Goal: Contribute content: Contribute content

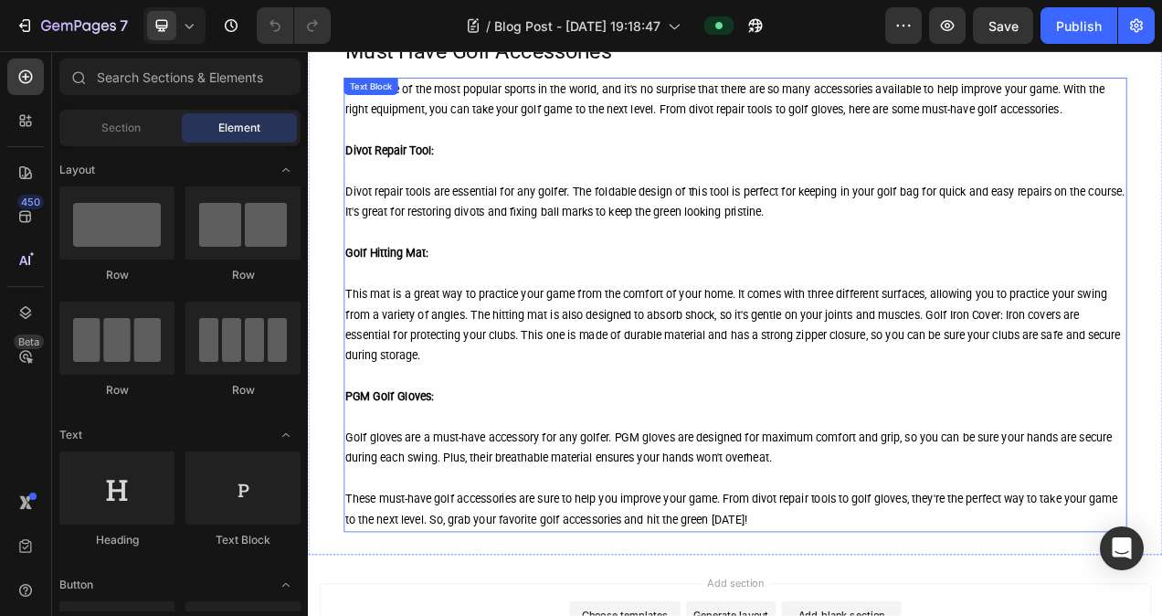
scroll to position [822, 0]
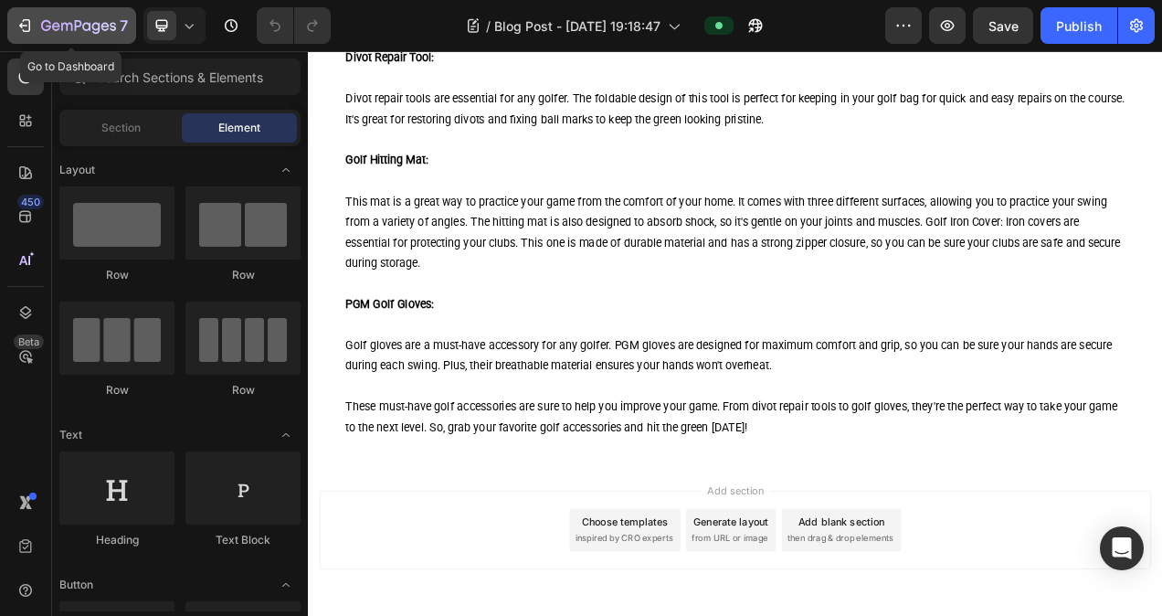
click at [66, 26] on icon "button" at bounding box center [66, 27] width 11 height 8
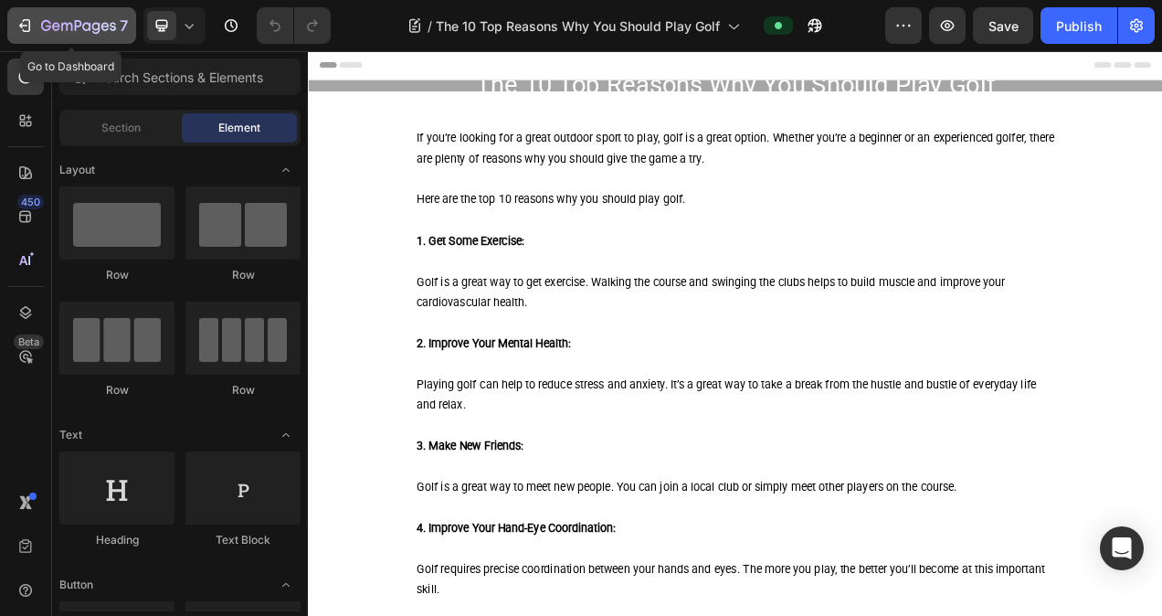
click at [30, 26] on icon "button" at bounding box center [25, 25] width 18 height 18
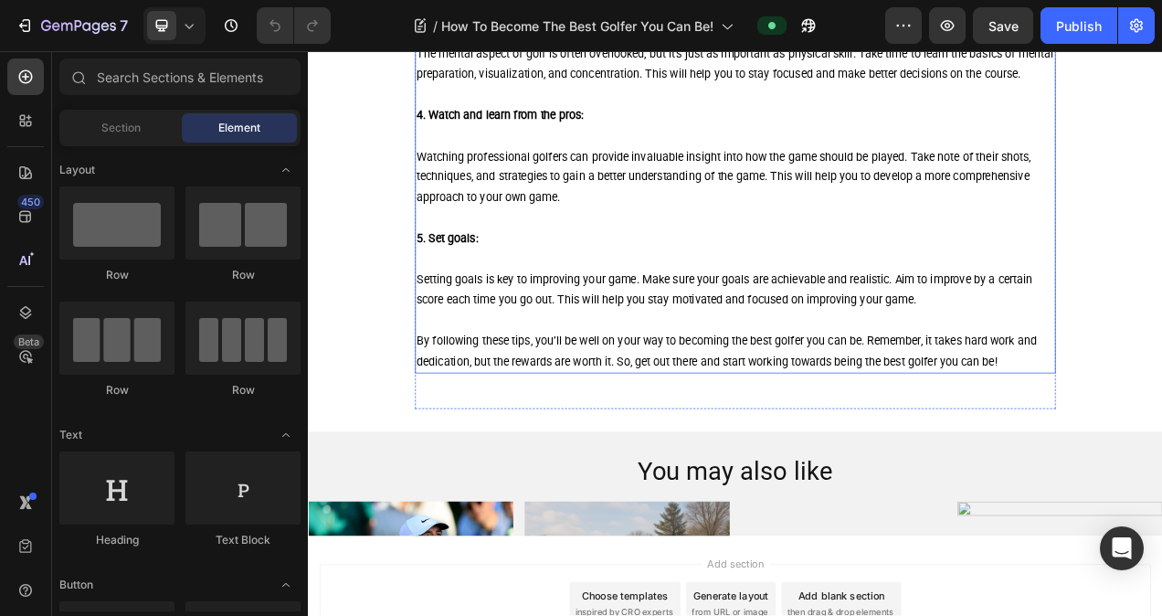
scroll to position [1096, 0]
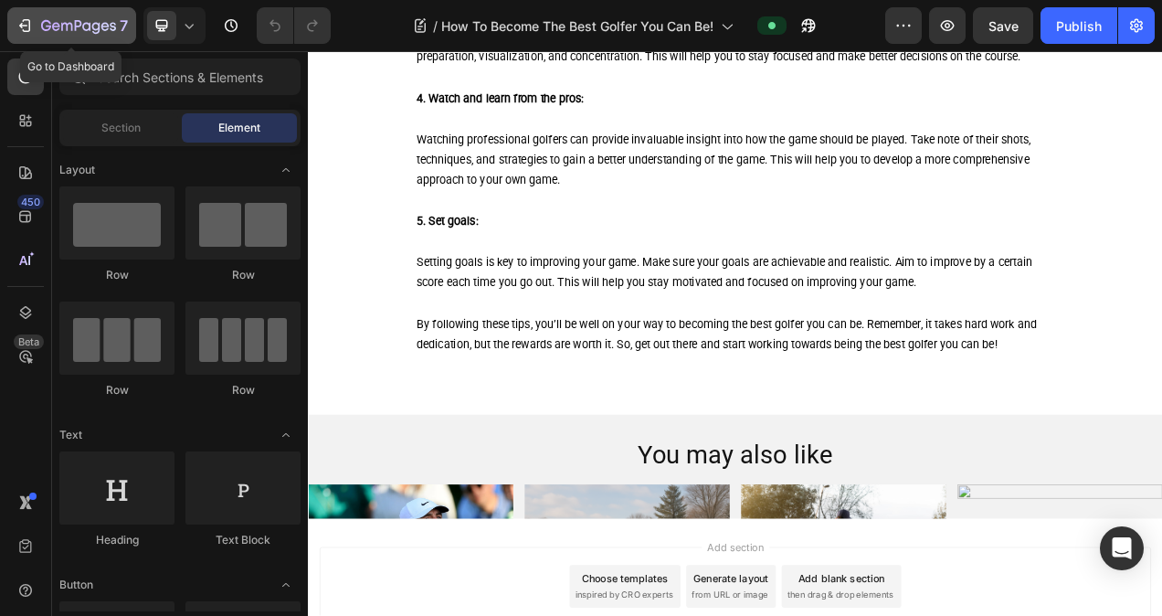
click at [77, 23] on icon "button" at bounding box center [78, 27] width 75 height 16
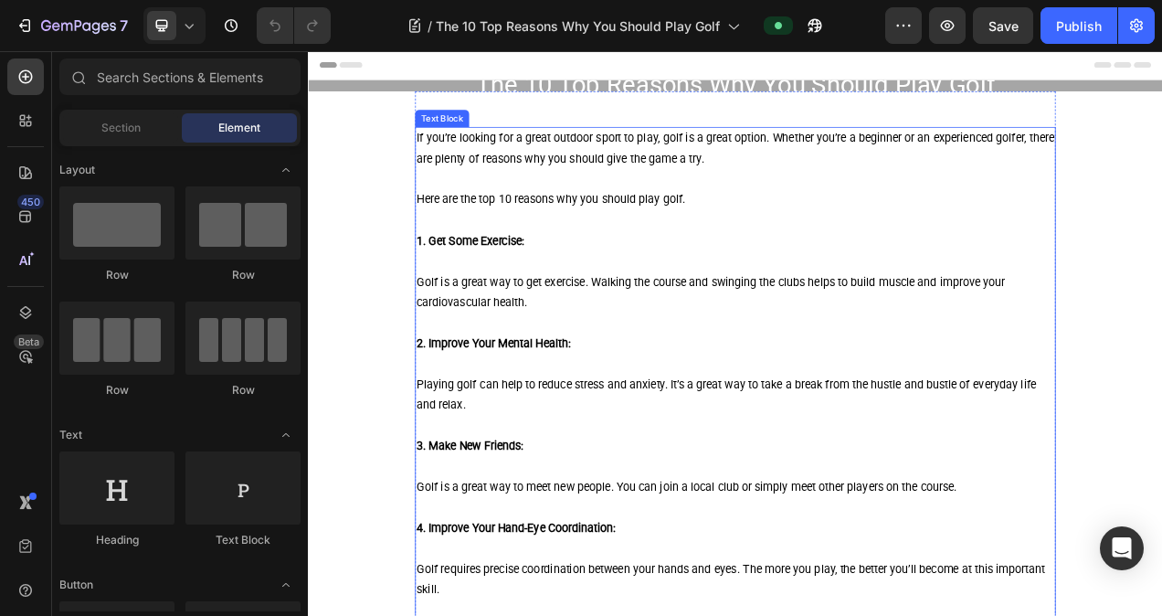
scroll to position [91, 0]
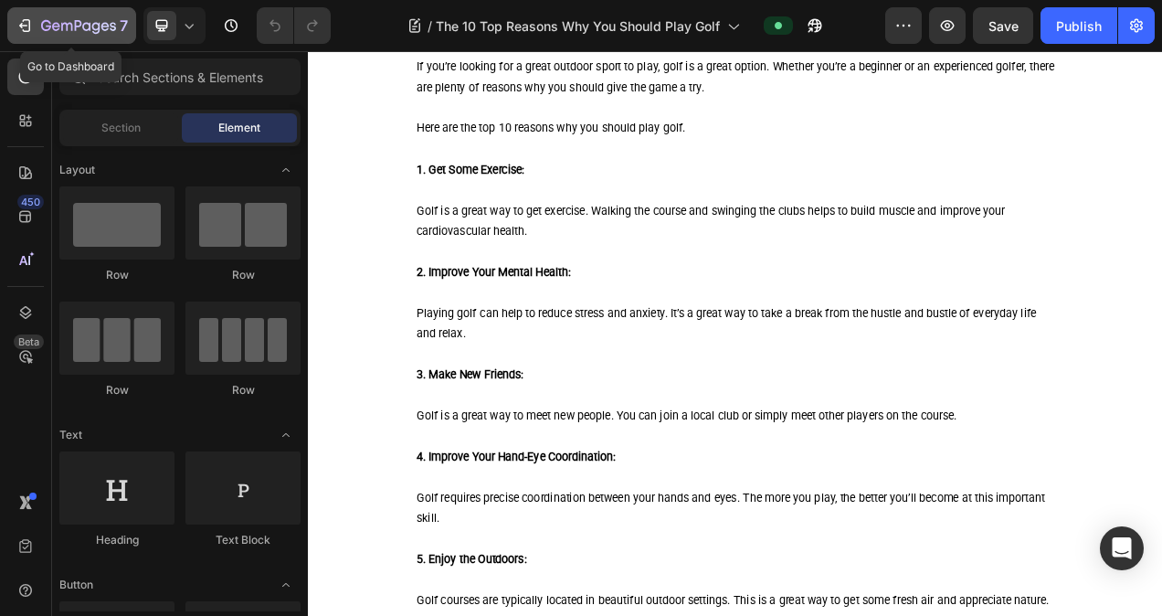
click at [88, 30] on icon "button" at bounding box center [78, 27] width 75 height 16
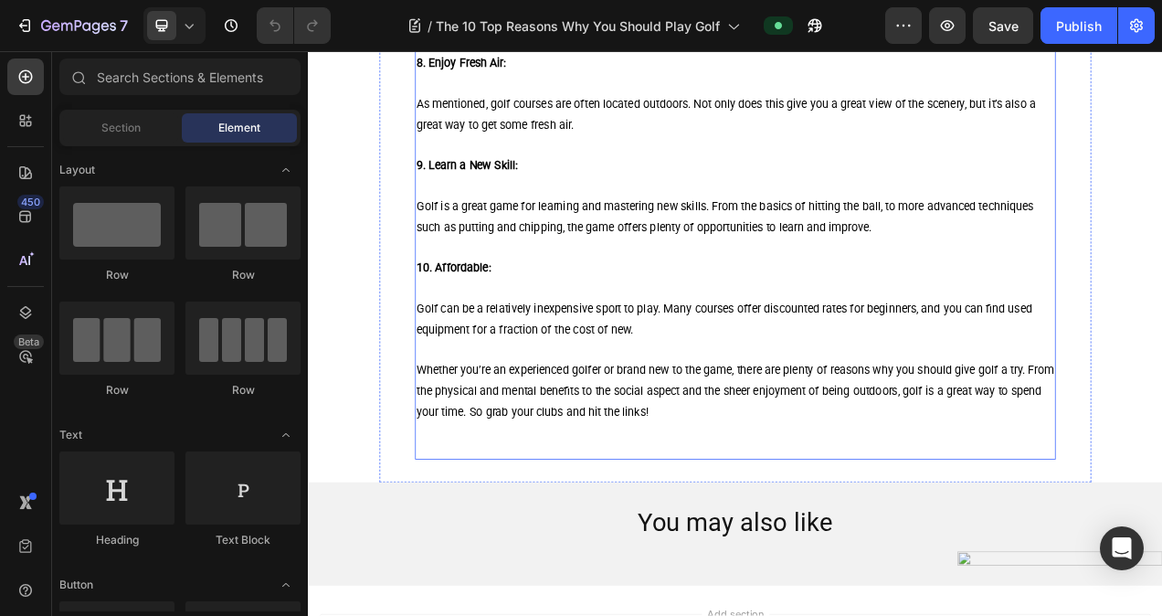
scroll to position [1319, 0]
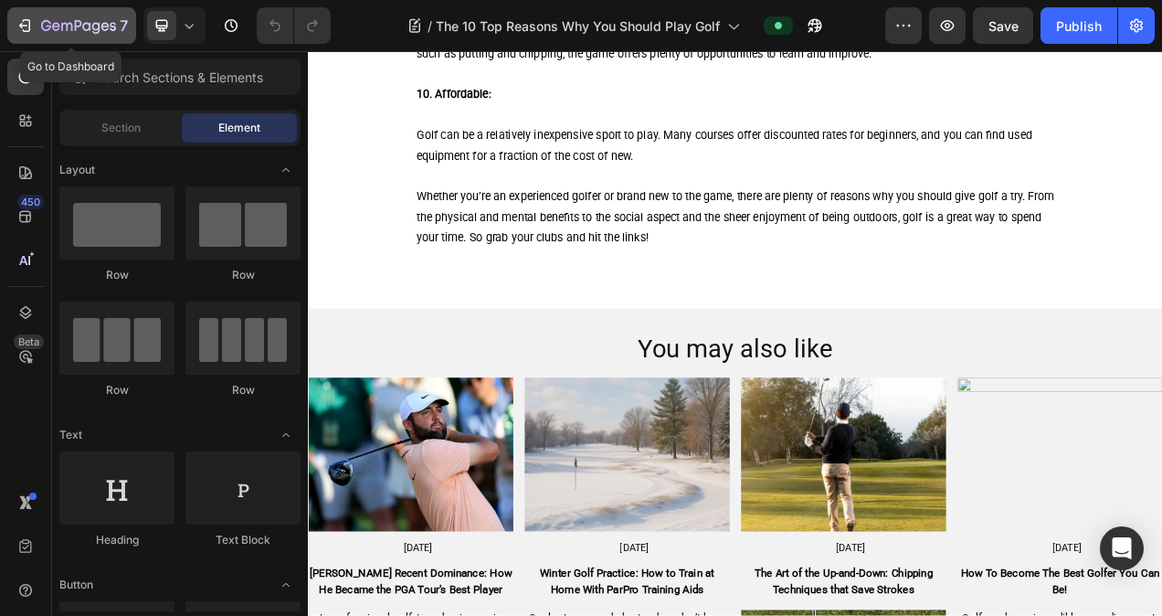
click at [77, 25] on icon "button" at bounding box center [78, 27] width 75 height 16
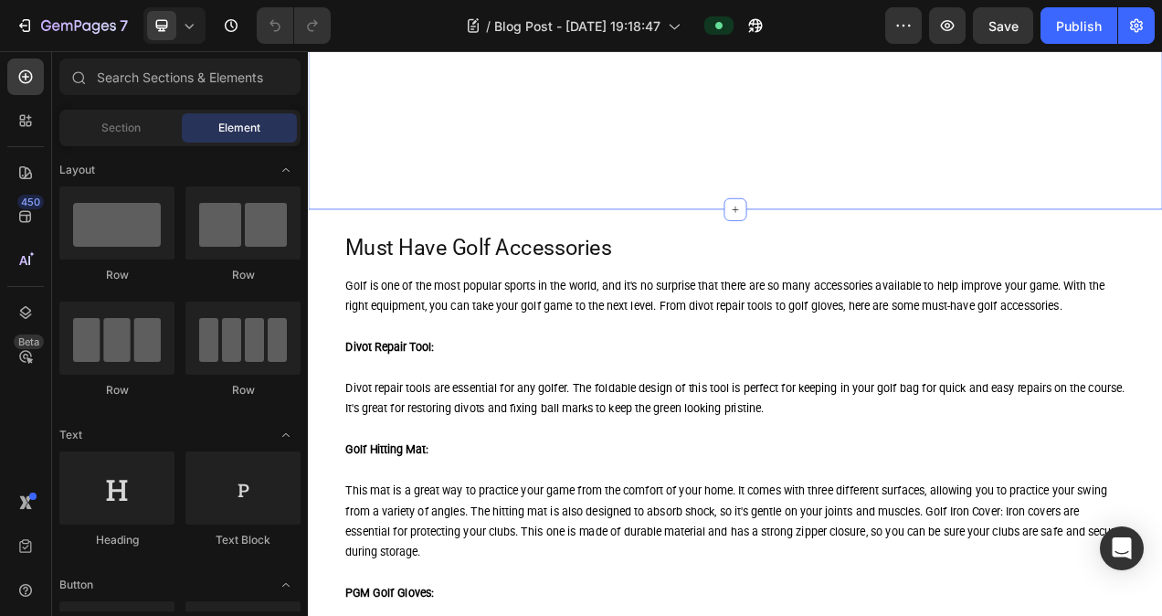
scroll to position [457, 0]
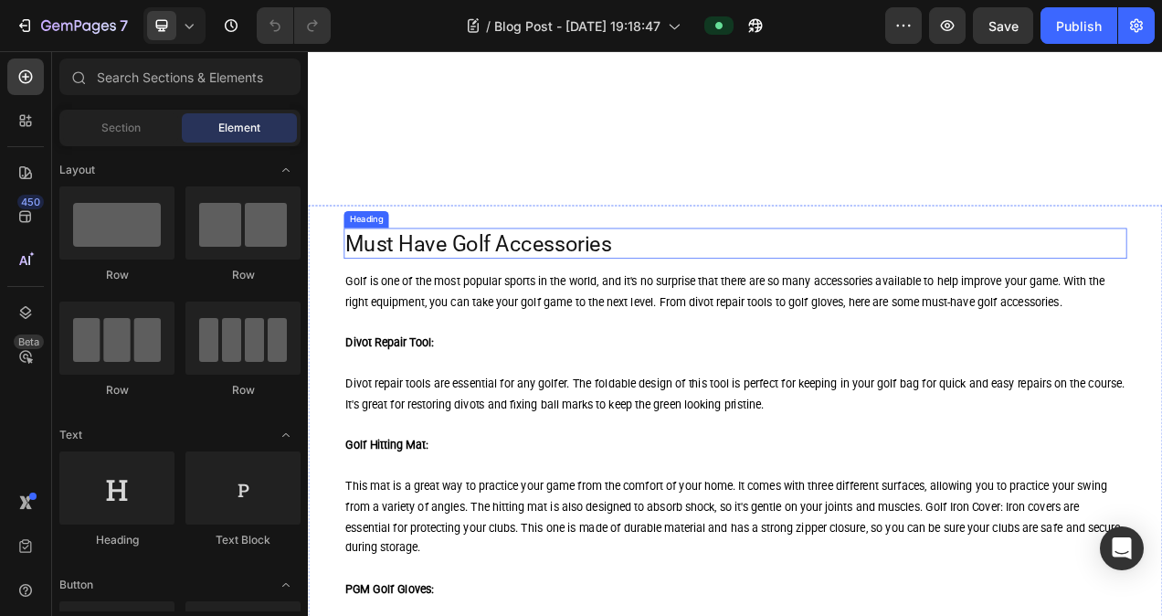
click at [522, 300] on h2 "Must Have Golf Accessories" at bounding box center [855, 298] width 1005 height 39
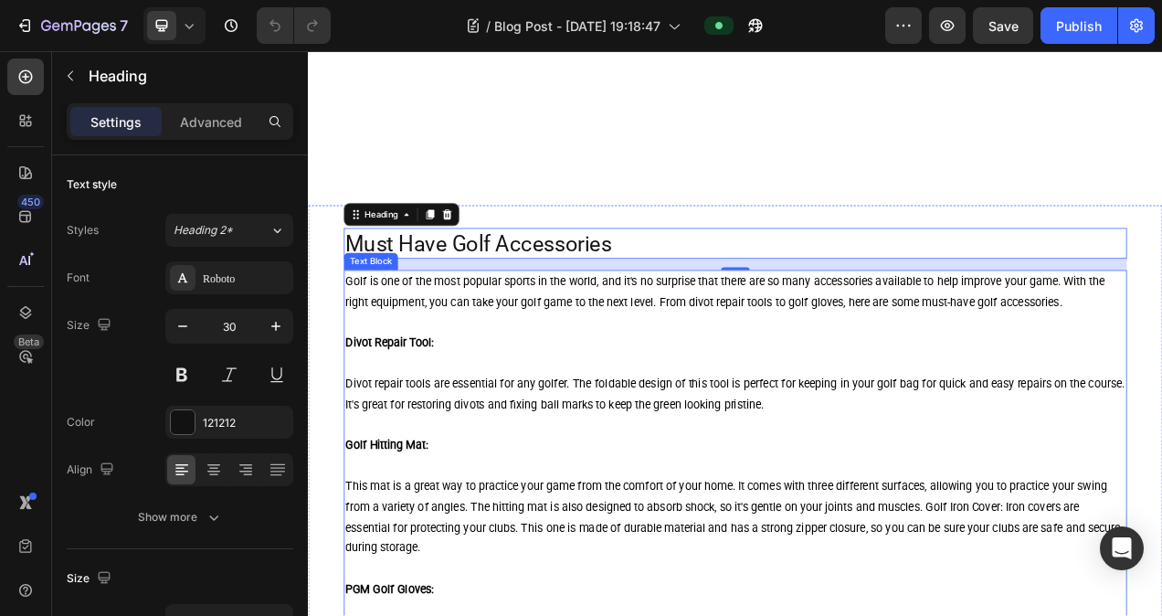
click at [420, 424] on strong "Divot Repair Tool:" at bounding box center [412, 424] width 114 height 17
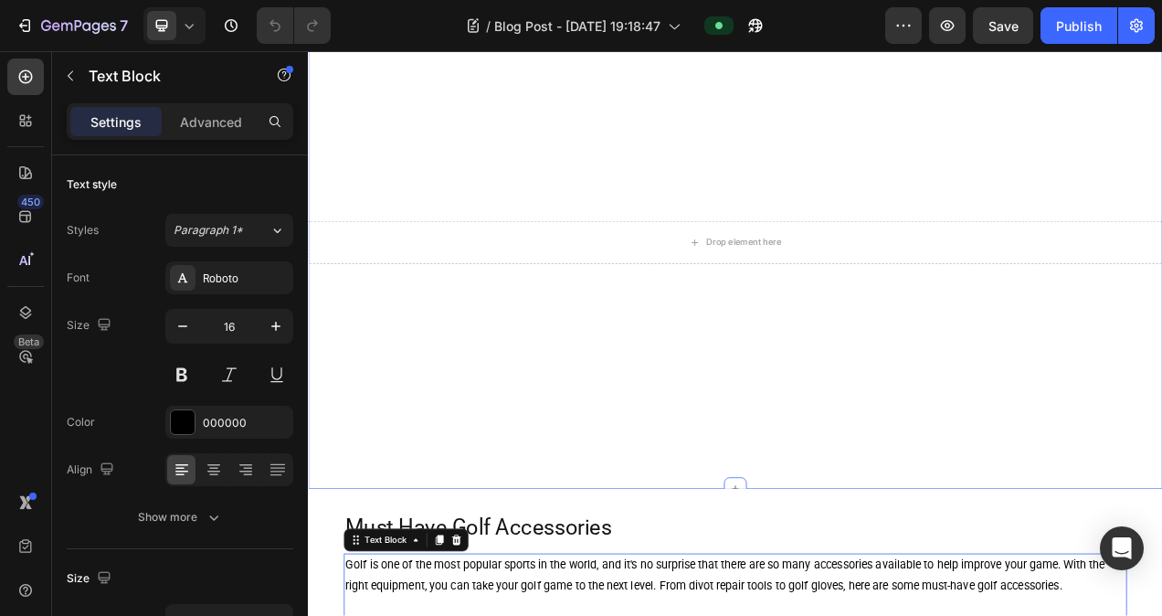
scroll to position [0, 0]
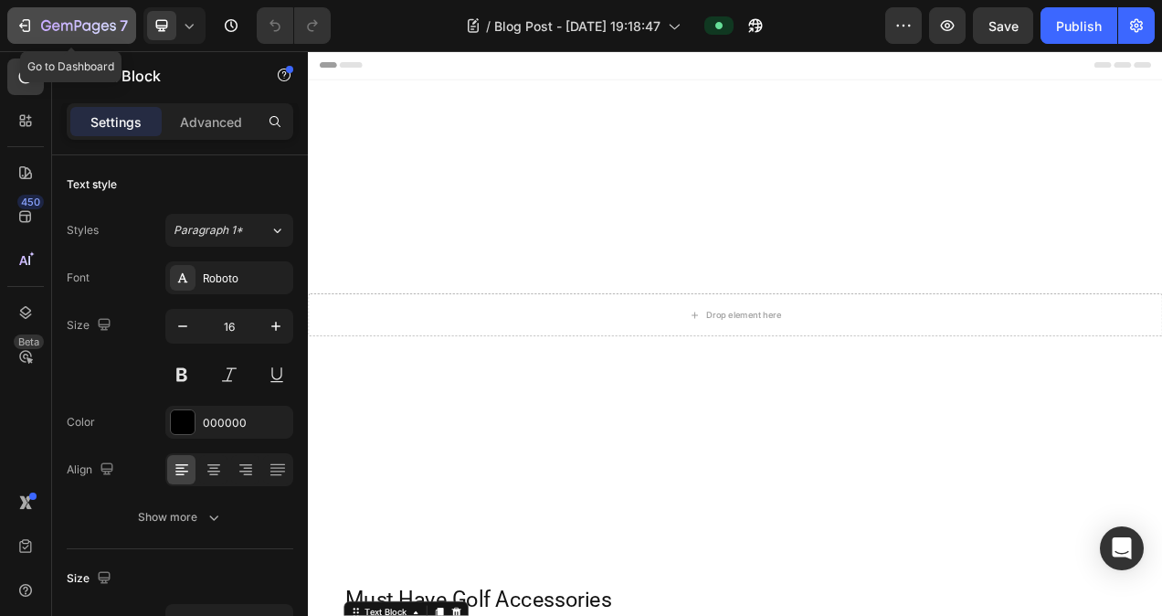
click at [33, 27] on icon "button" at bounding box center [25, 25] width 18 height 18
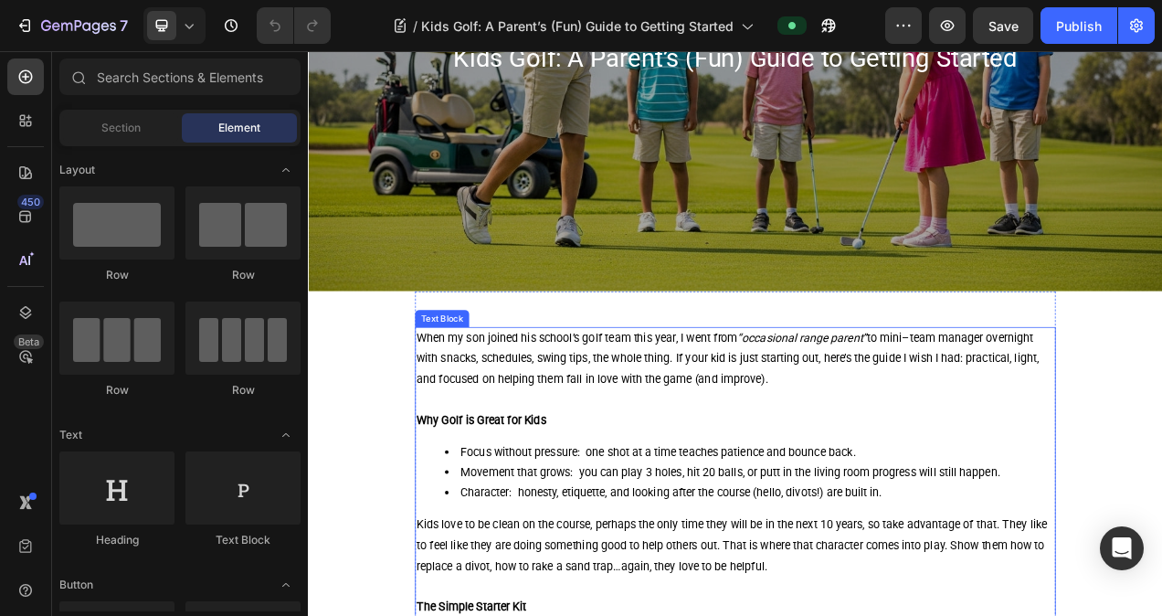
scroll to position [365, 0]
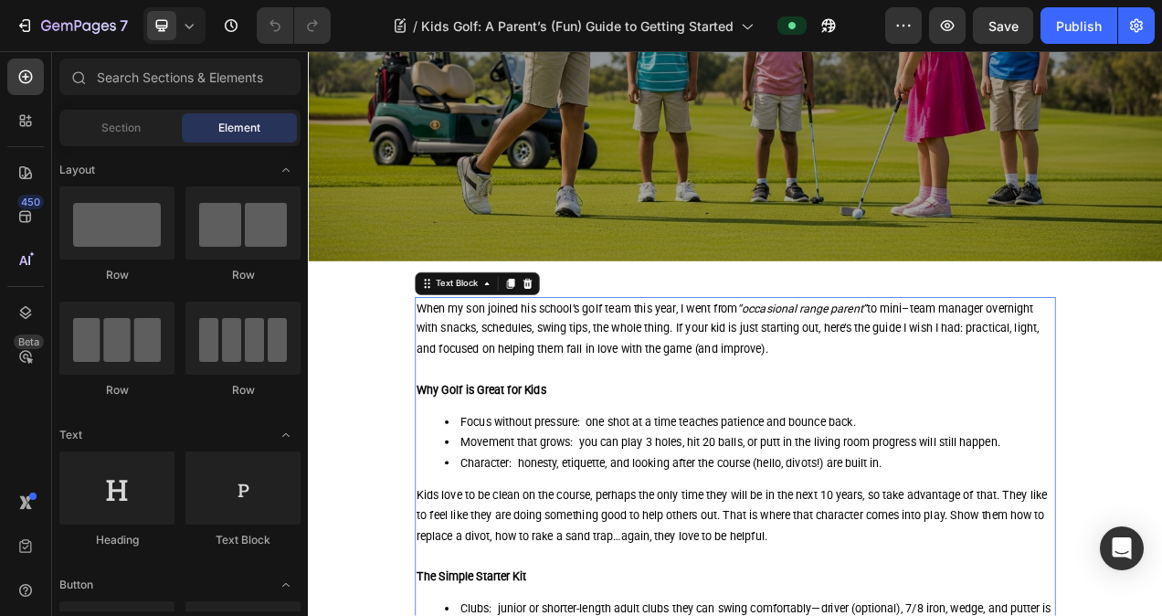
click at [497, 410] on p "When my son joined his school’s golf team this year, I went from “occasional ra…" at bounding box center [856, 408] width 818 height 79
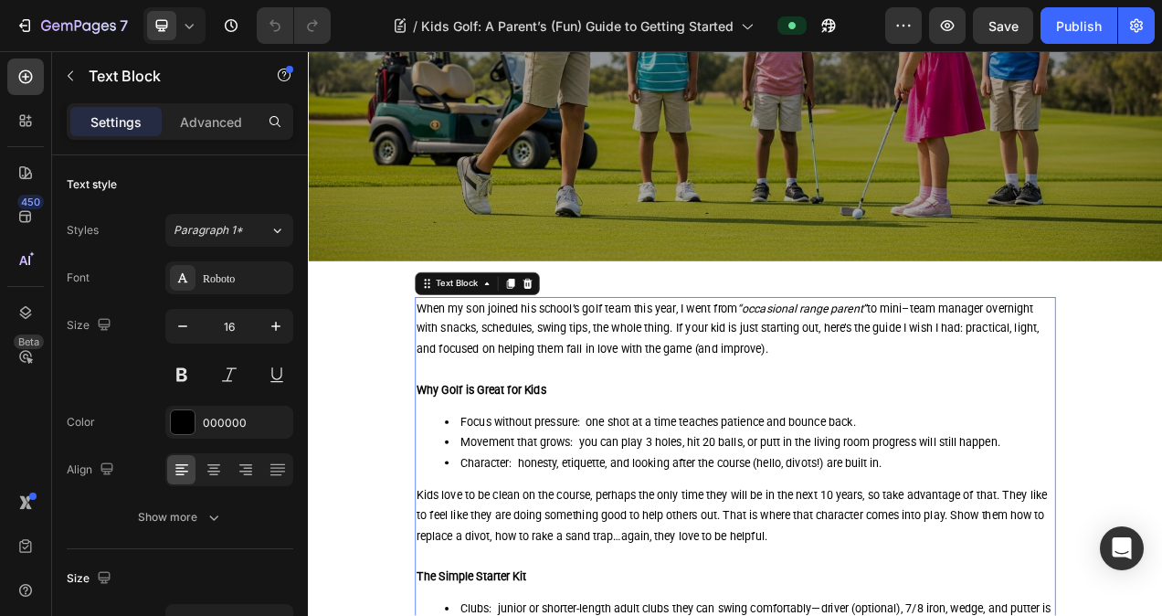
click at [515, 397] on p "When my son joined his school’s golf team this year, I went from “occasional ra…" at bounding box center [856, 408] width 818 height 79
click at [469, 390] on p "When my son joined his school’s golf team this year, I went from “occasional ra…" at bounding box center [856, 408] width 818 height 79
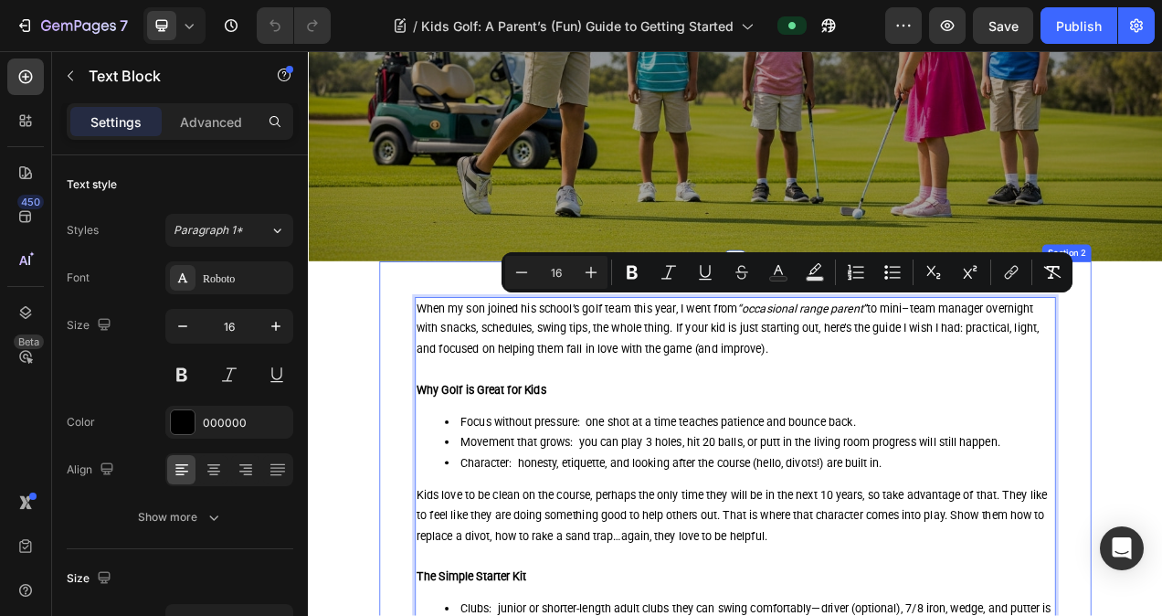
drag, startPoint x: 956, startPoint y: 427, endPoint x: 427, endPoint y: 379, distance: 531.8
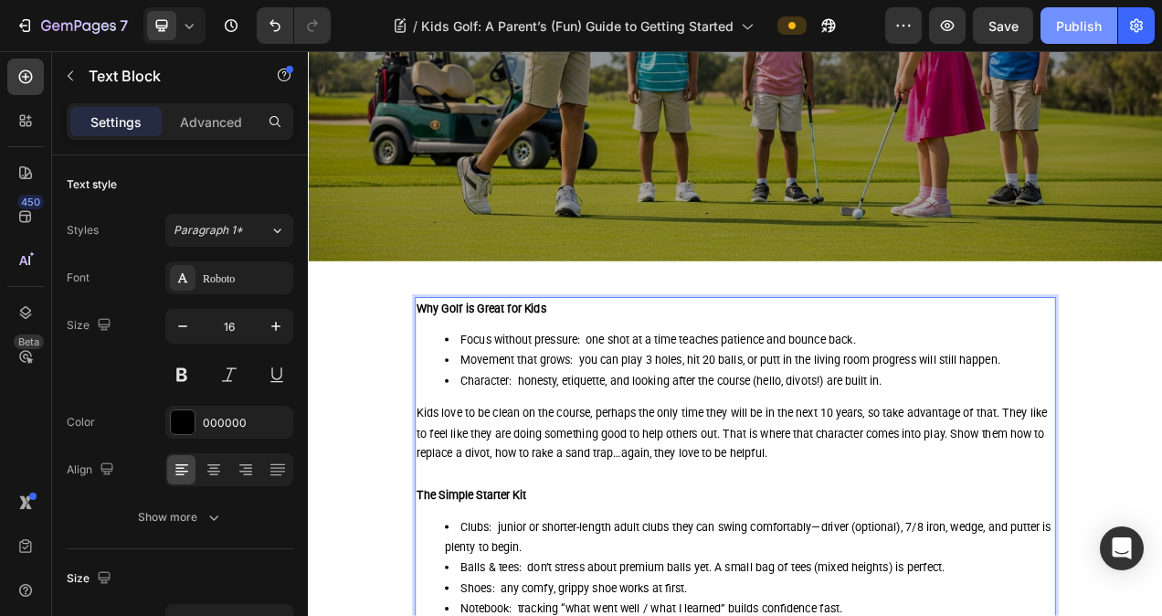
click at [1067, 35] on div "Publish" at bounding box center [1079, 25] width 46 height 19
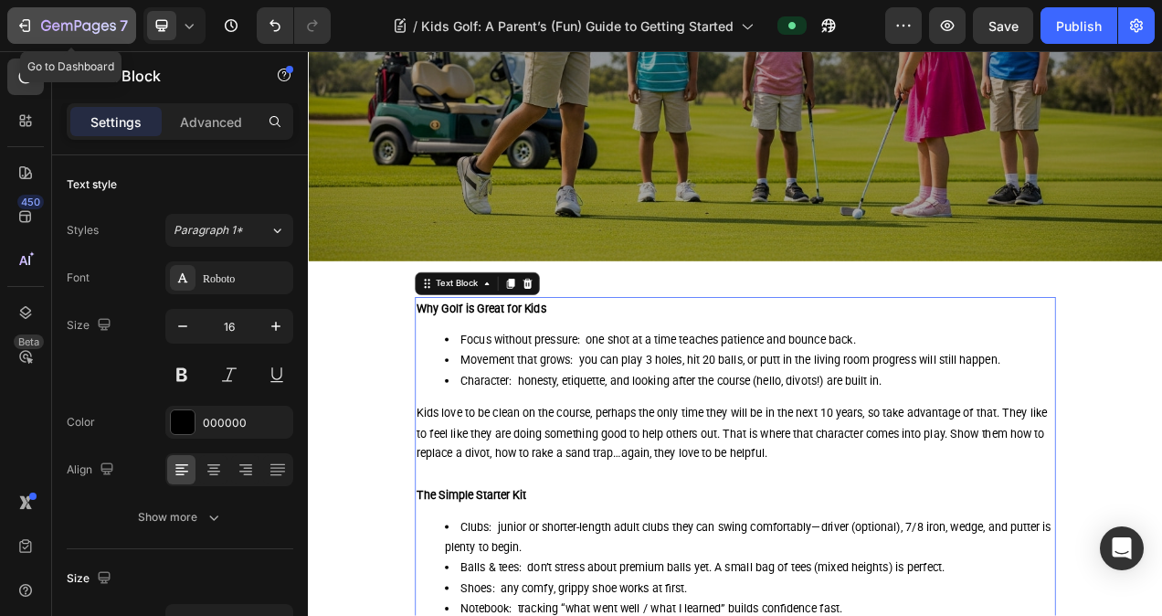
click at [66, 28] on icon "button" at bounding box center [78, 27] width 75 height 16
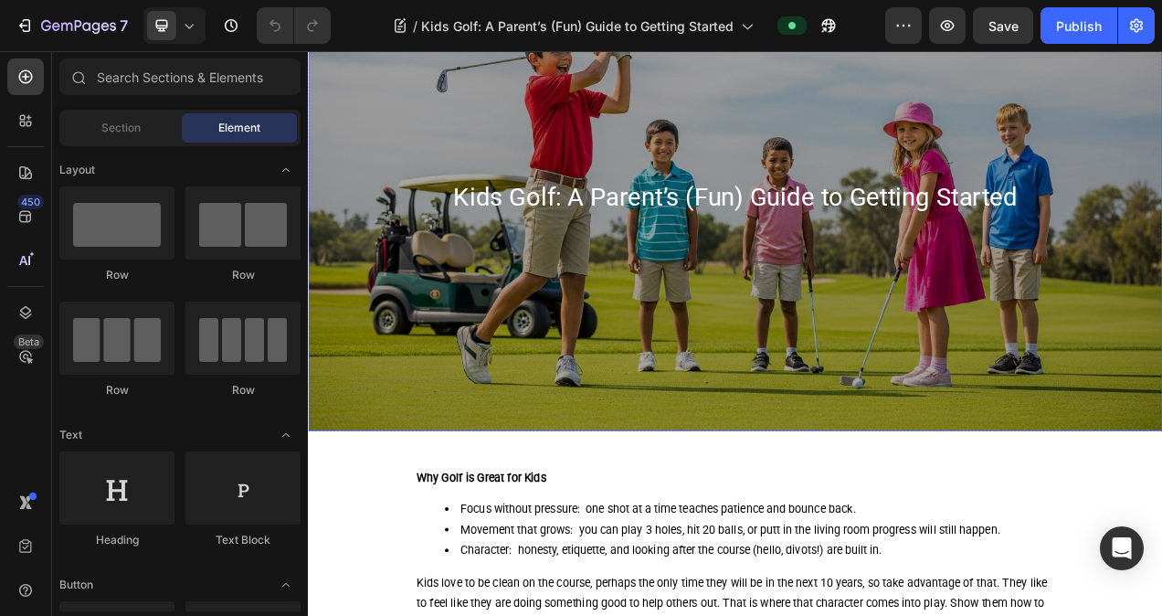
scroll to position [274, 0]
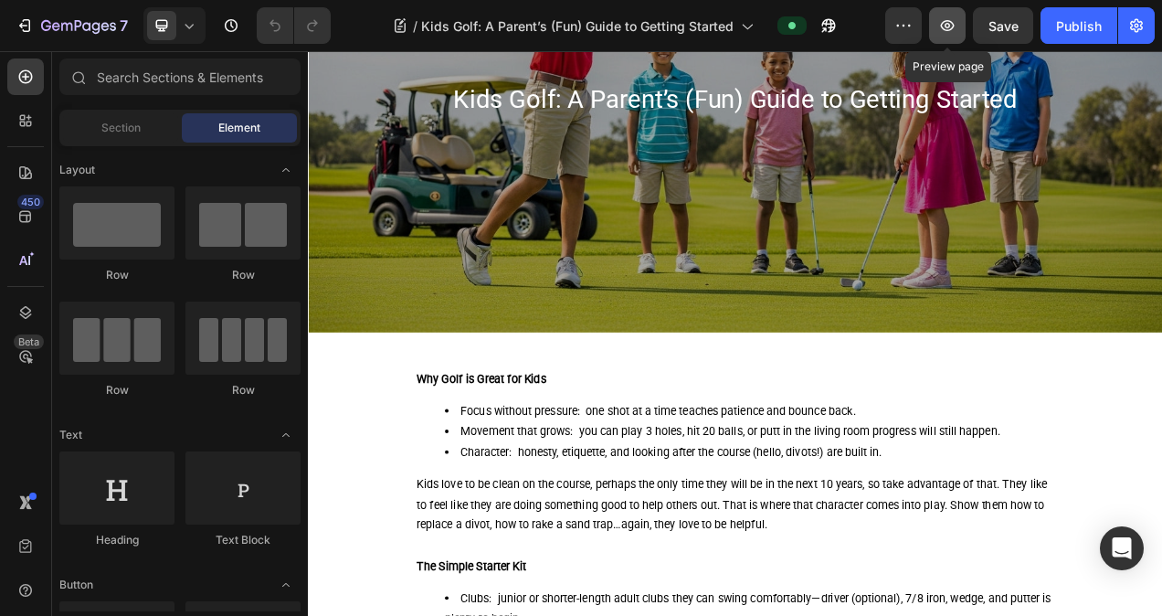
click at [954, 26] on icon "button" at bounding box center [948, 25] width 14 height 11
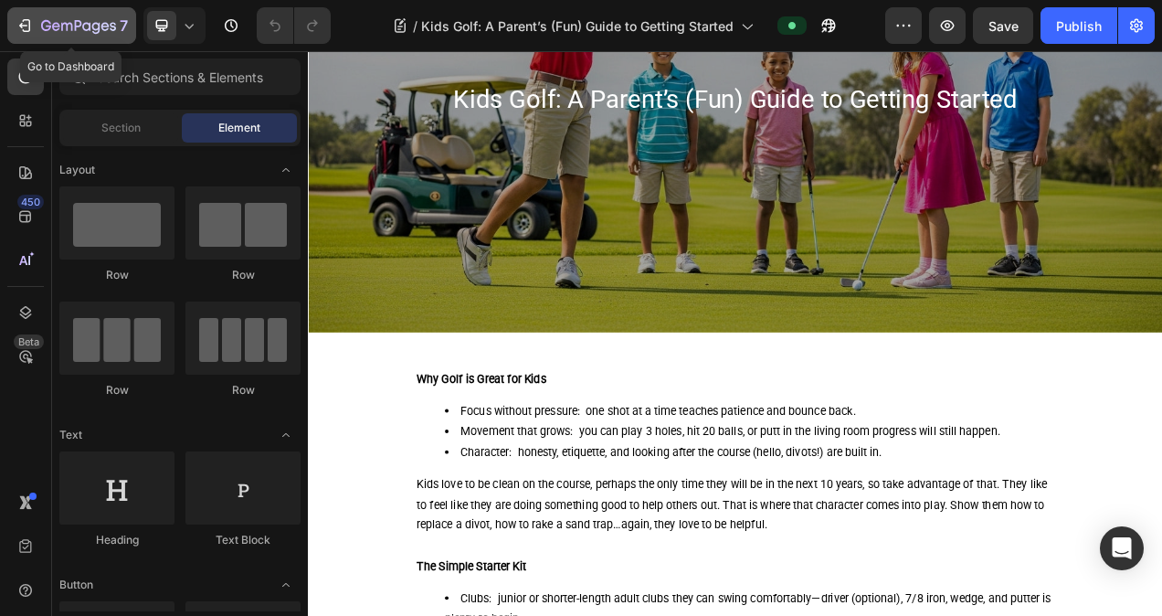
click at [50, 36] on div "7" at bounding box center [84, 26] width 87 height 22
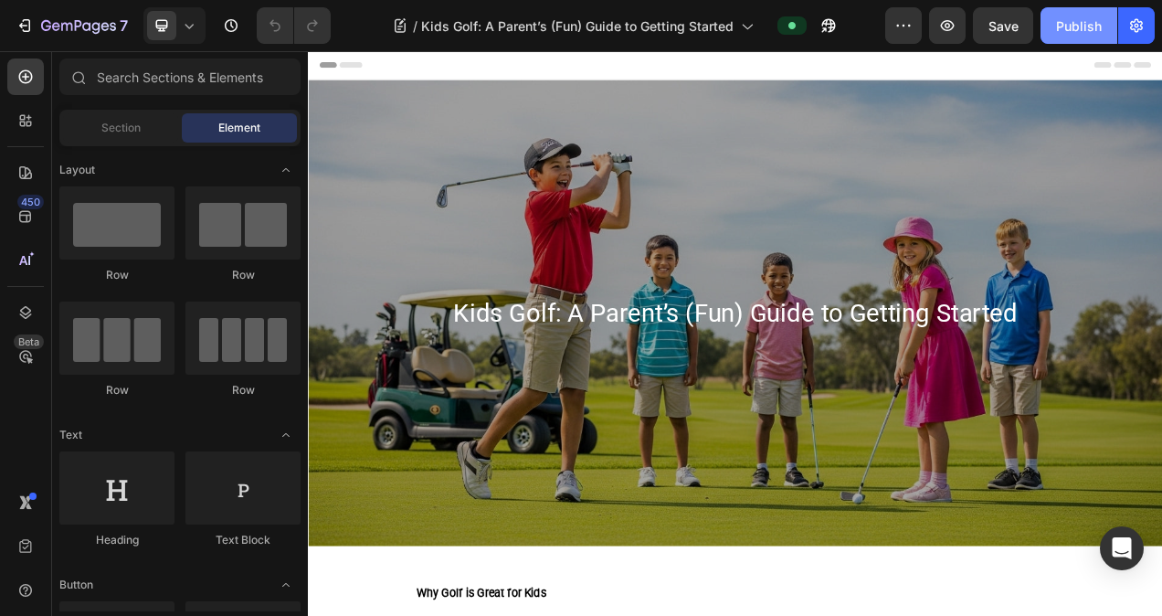
click at [1087, 16] on div "Publish" at bounding box center [1079, 25] width 46 height 19
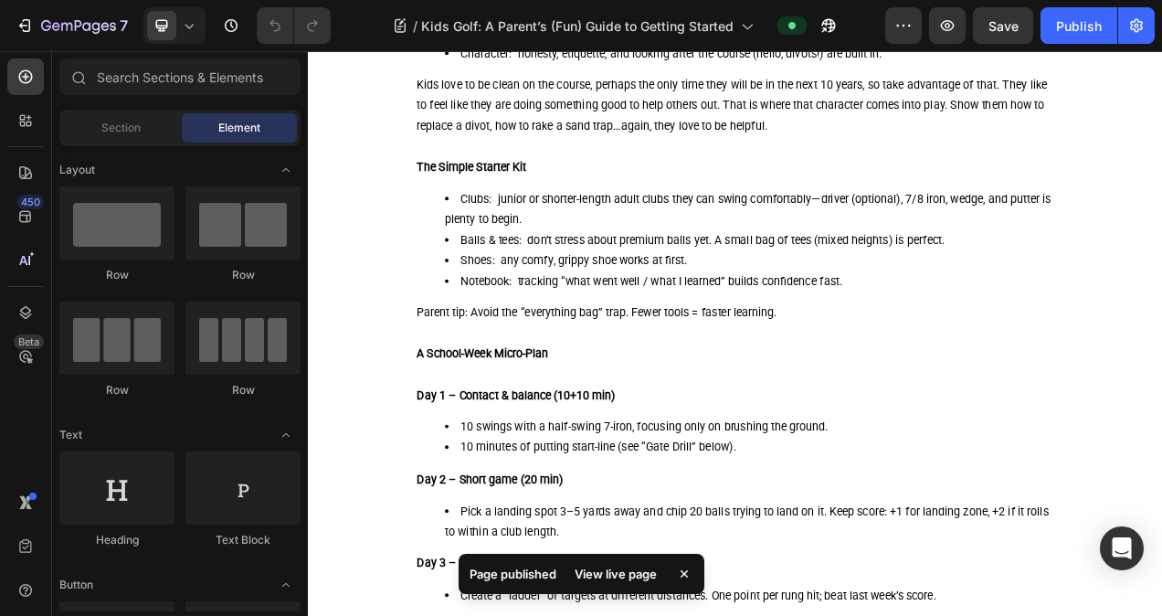
scroll to position [822, 0]
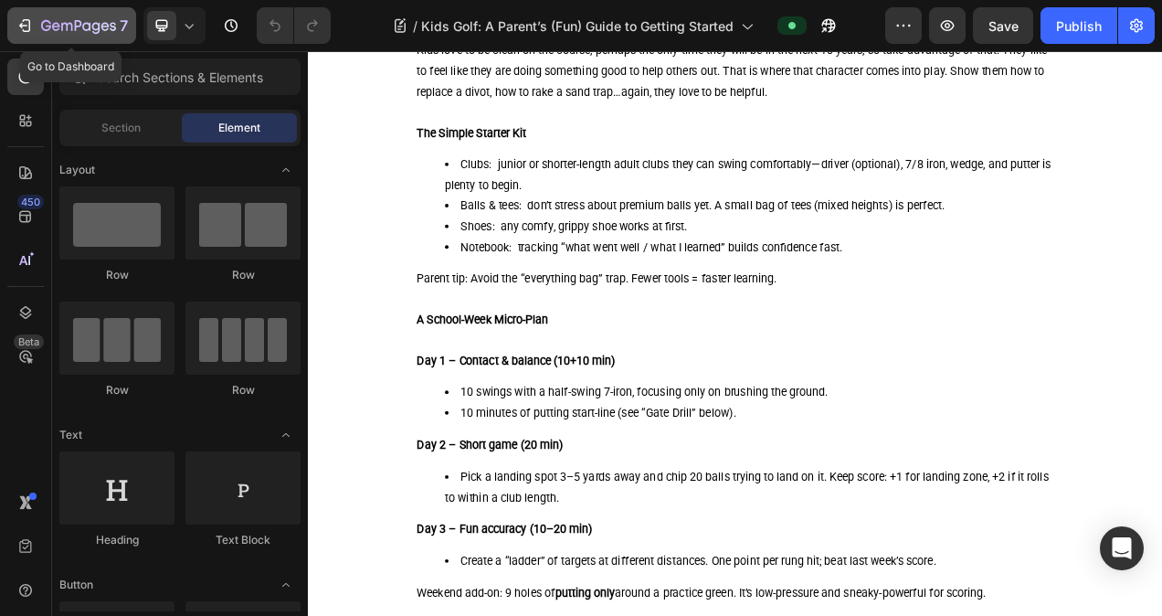
click at [57, 23] on icon "button" at bounding box center [56, 26] width 8 height 8
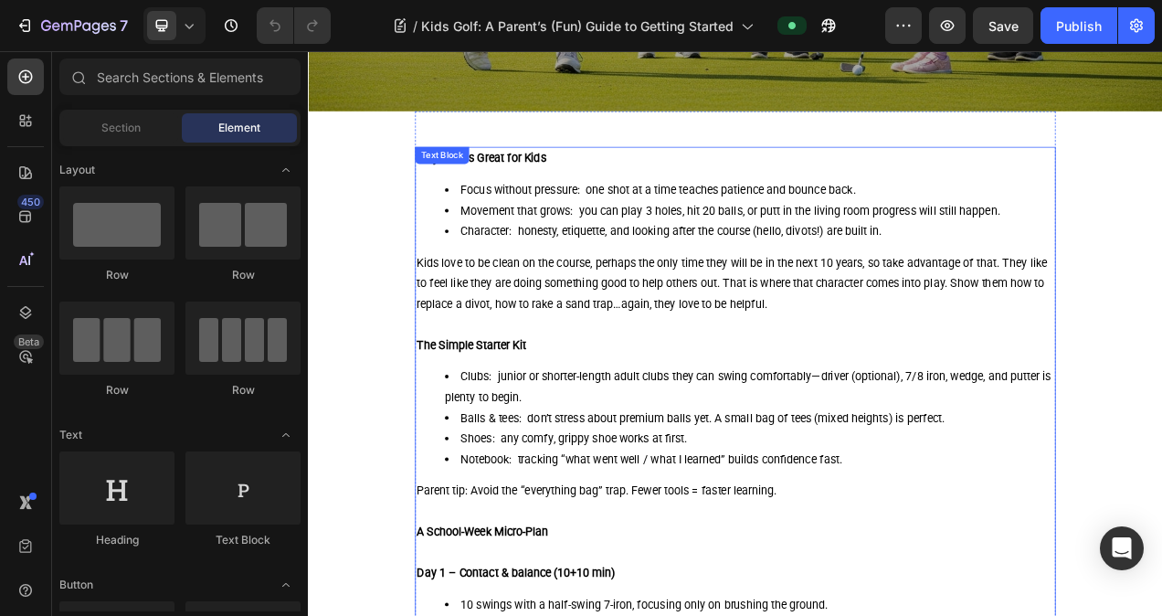
scroll to position [548, 0]
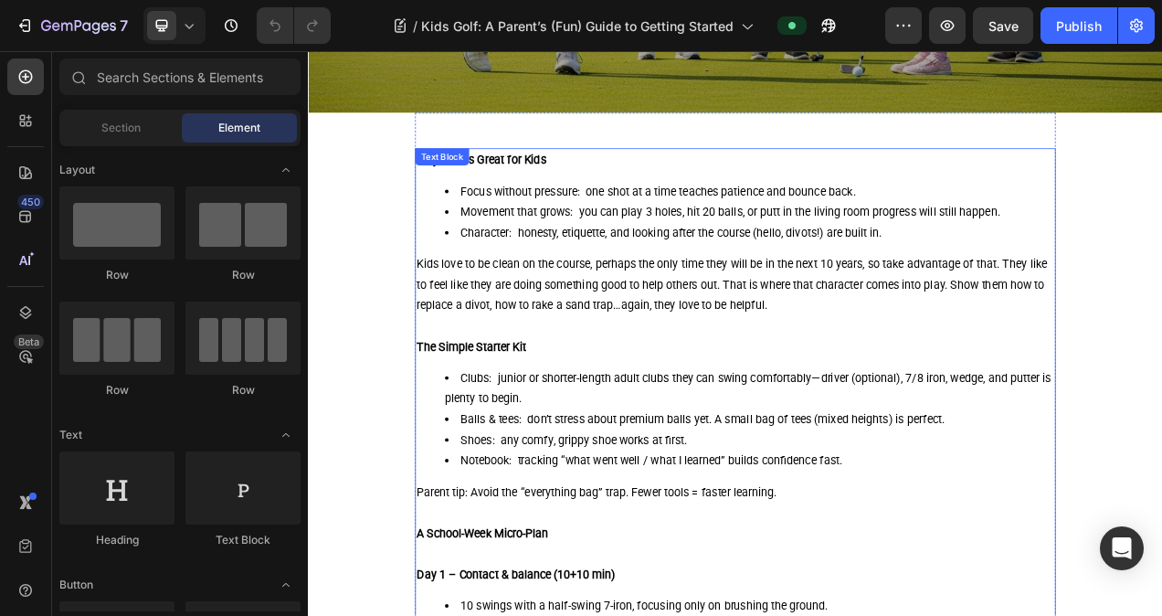
click at [616, 406] on p at bounding box center [856, 405] width 818 height 26
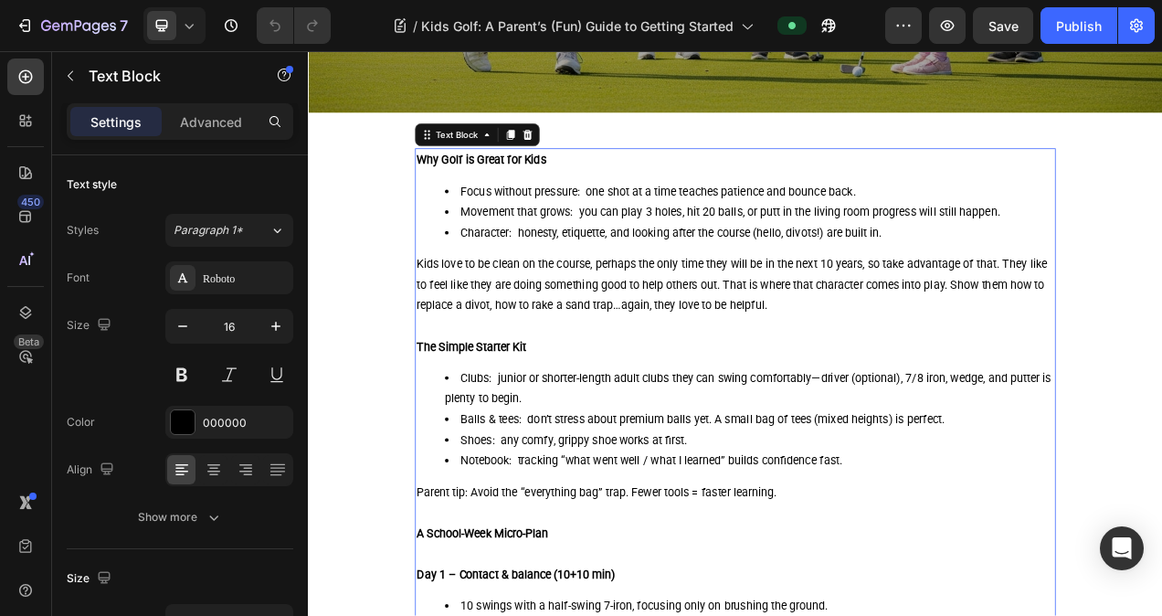
click at [512, 438] on strong "The Simple Starter Kit" at bounding box center [517, 430] width 141 height 17
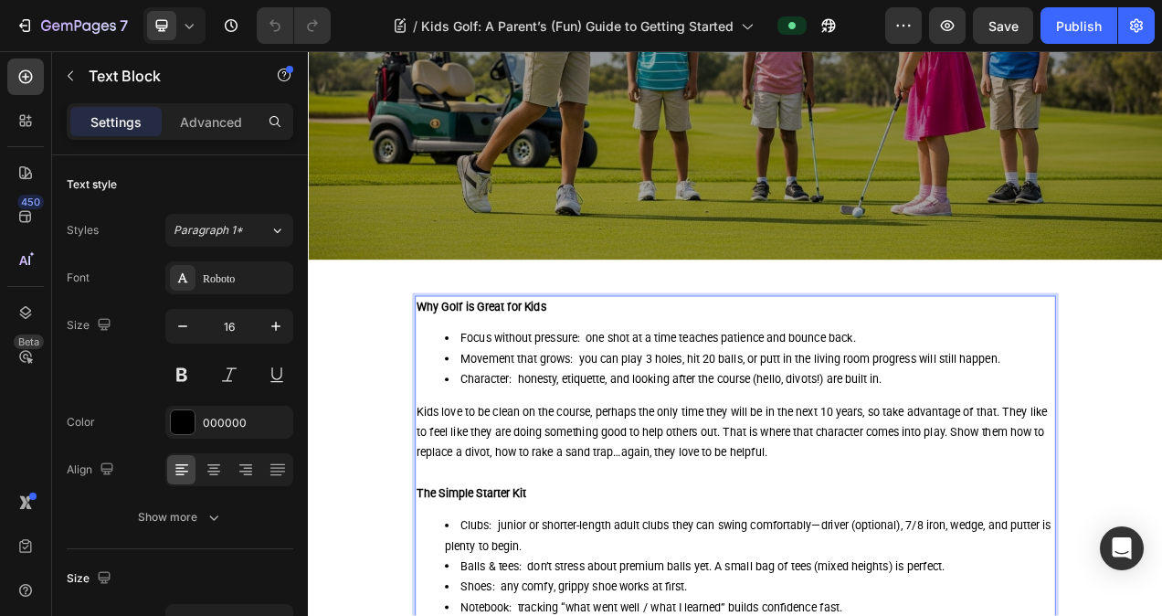
scroll to position [365, 0]
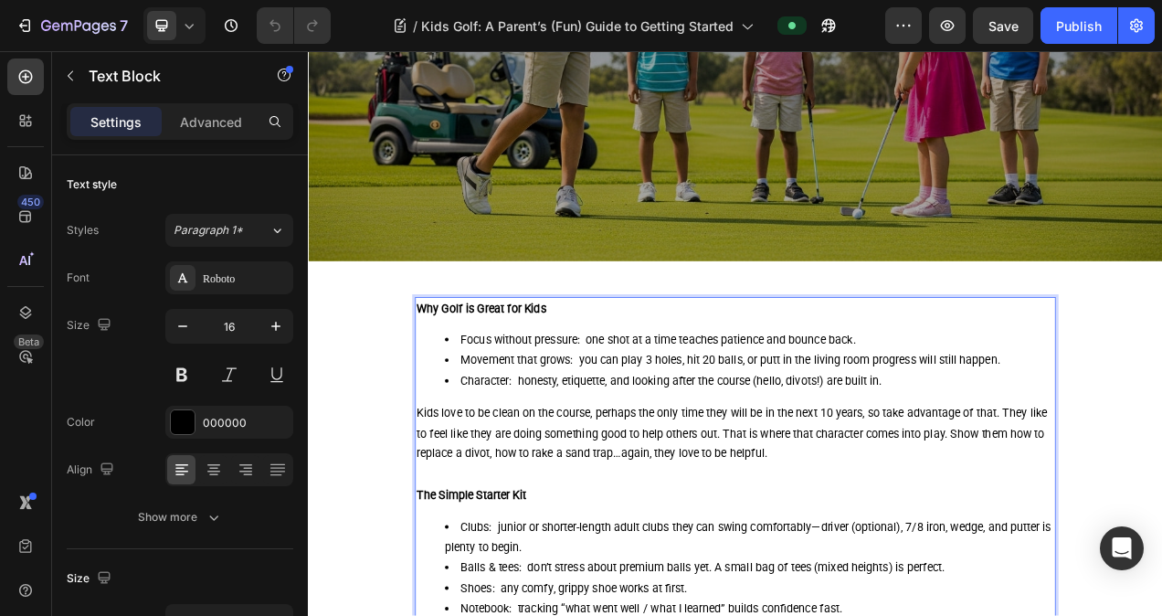
click at [525, 373] on strong "Why Golf is Great for Kids" at bounding box center [530, 381] width 166 height 17
click at [564, 436] on li "Movement that grows: you can play 3 holes, hit 20 balls, or putt in the living …" at bounding box center [874, 449] width 782 height 26
click at [629, 472] on li "Character: honesty, etiquette, and looking after the course (hello, divots!) ar…" at bounding box center [874, 475] width 782 height 26
click at [663, 525] on p "Kids love to be clean on the course, perhaps the only time they will be in the …" at bounding box center [856, 542] width 818 height 79
click at [594, 511] on p "Kids love to be clean on the course, perhaps the only time they will be in the …" at bounding box center [856, 542] width 818 height 79
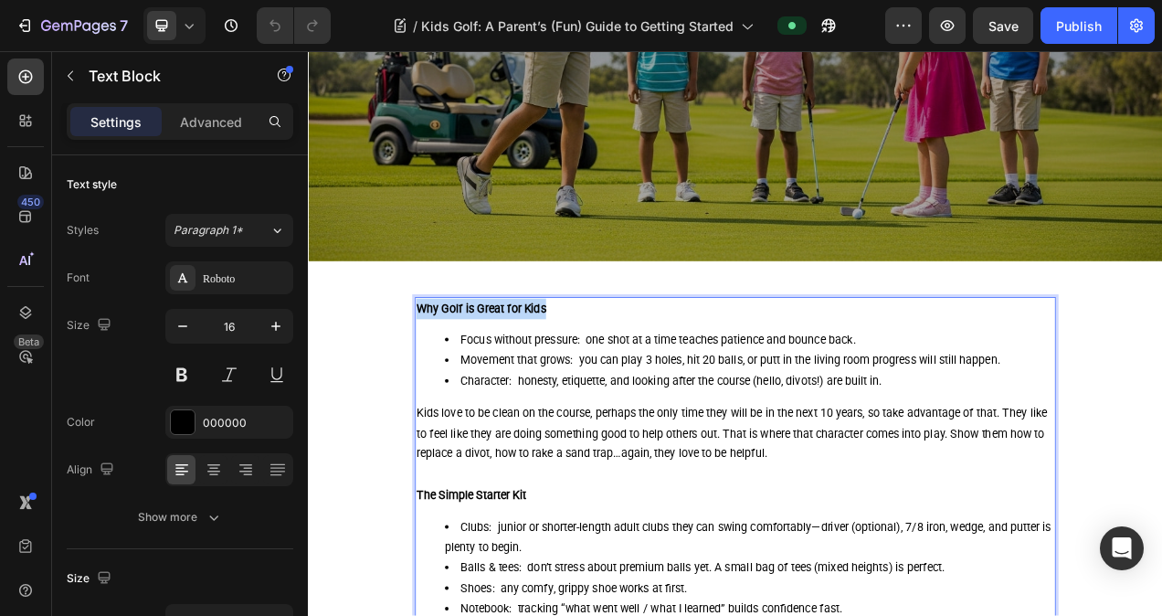
drag, startPoint x: 667, startPoint y: 363, endPoint x: 438, endPoint y: 382, distance: 229.1
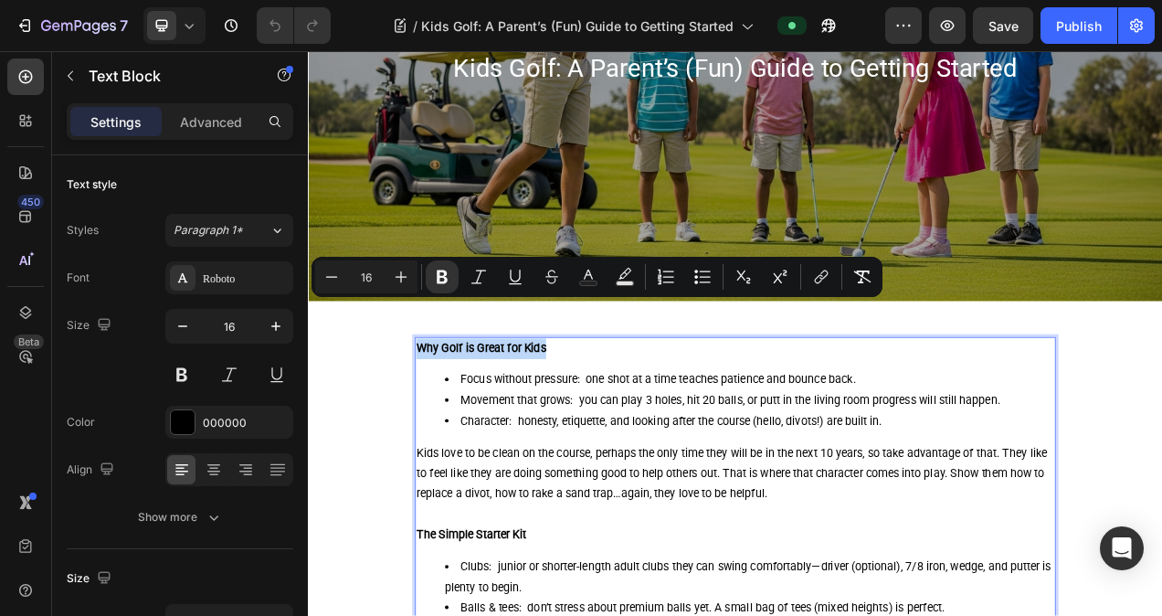
scroll to position [274, 0]
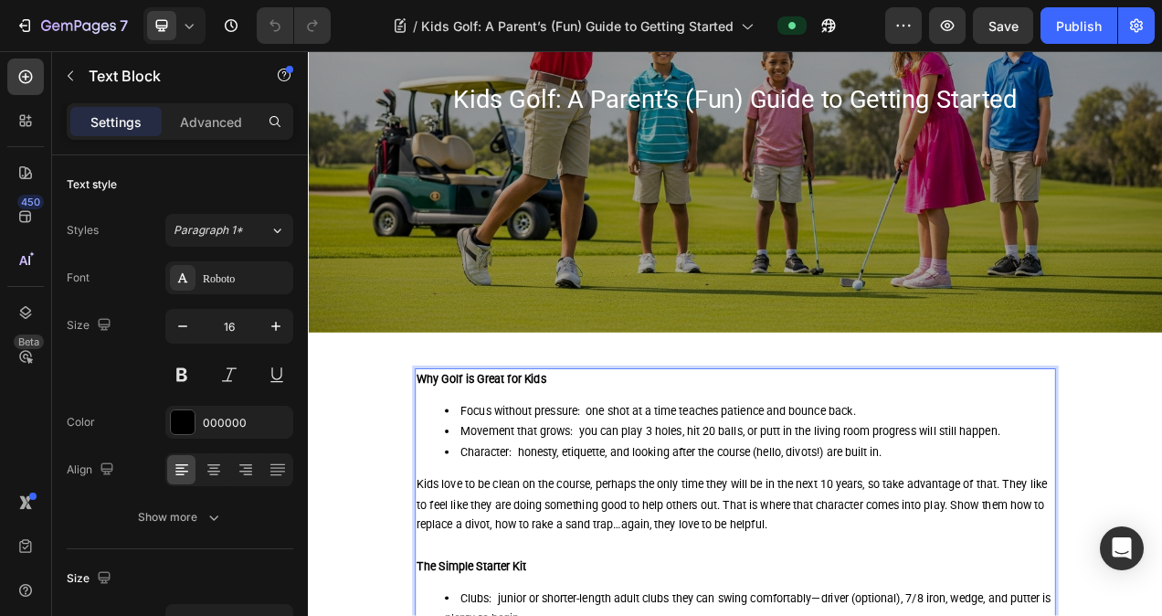
click at [447, 464] on strong "Why Golf is Great for Kids" at bounding box center [530, 472] width 166 height 17
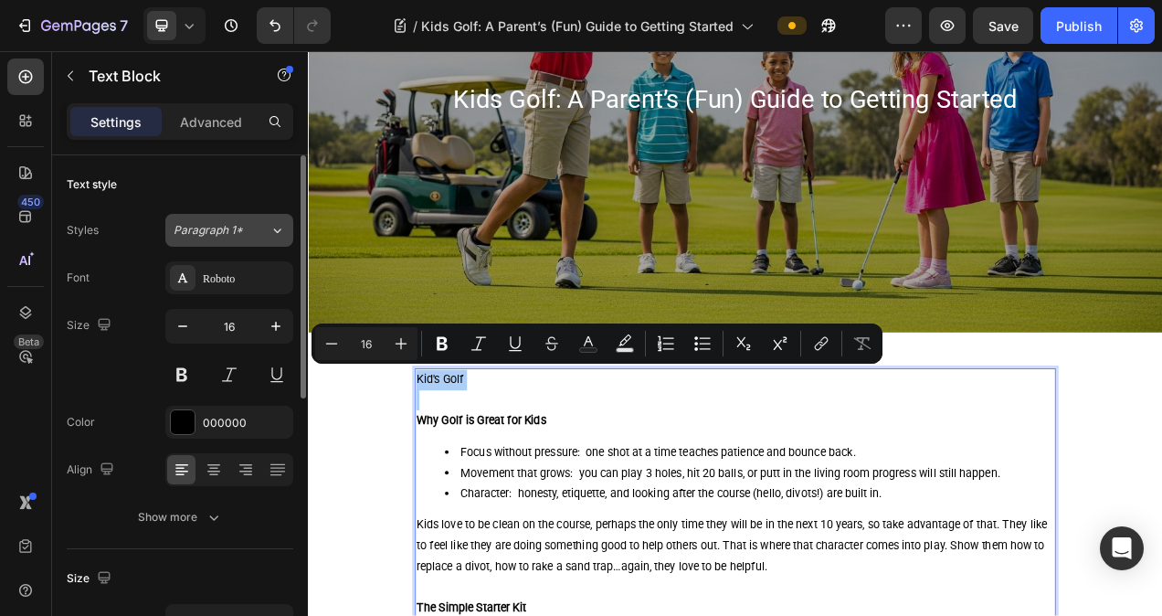
click at [234, 233] on span "Paragraph 1*" at bounding box center [208, 230] width 69 height 16
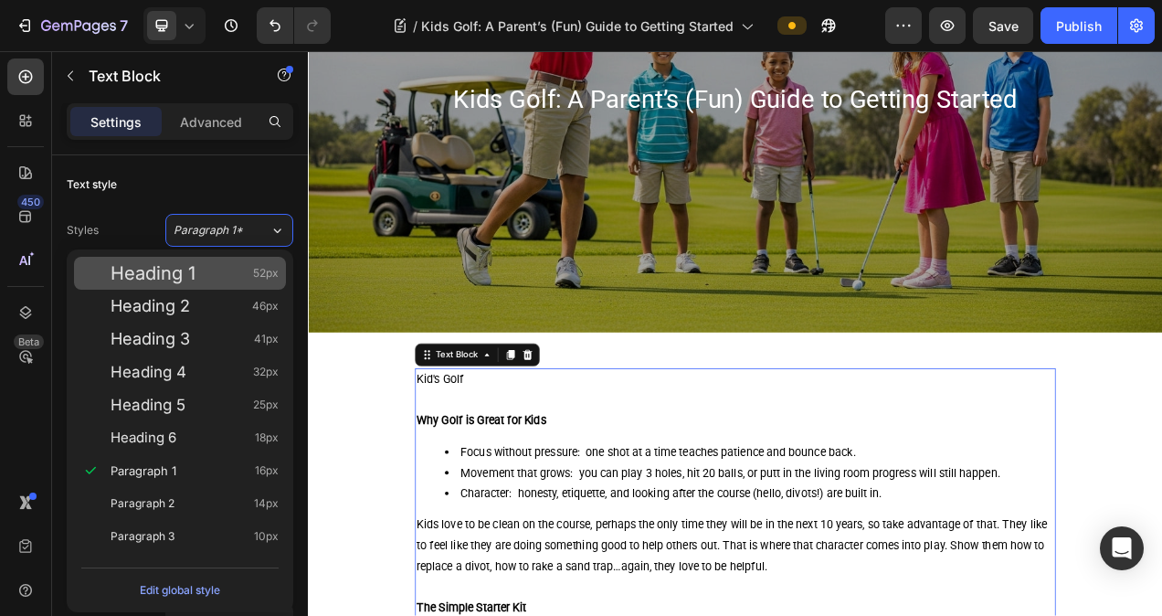
click at [226, 285] on div "Heading 1 52px" at bounding box center [180, 273] width 212 height 33
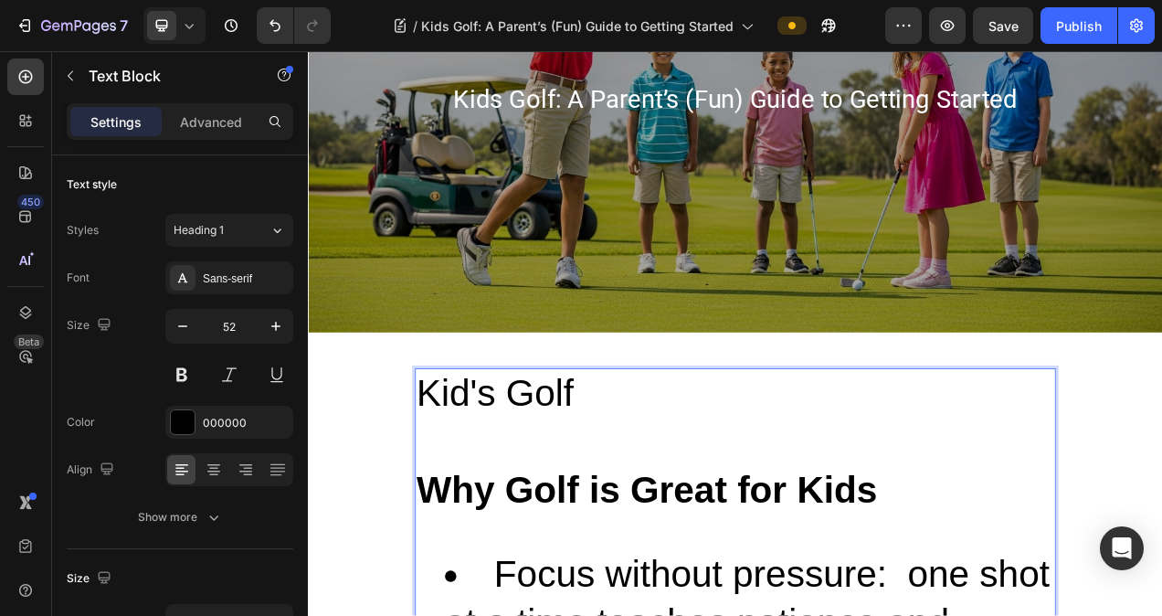
click at [648, 555] on p "Rich Text Editor. Editing area: main" at bounding box center [856, 553] width 818 height 62
drag, startPoint x: 265, startPoint y: 23, endPoint x: 6, endPoint y: 2, distance: 259.3
click at [266, 23] on icon "Undo/Redo" at bounding box center [275, 25] width 18 height 18
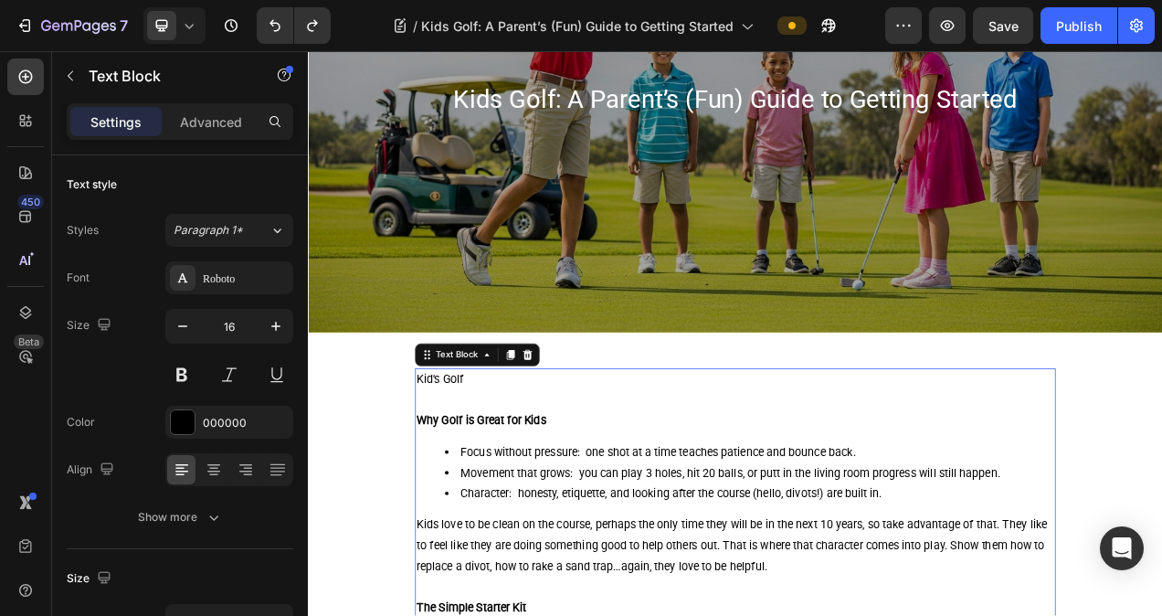
click at [543, 472] on p "Kid's Golf" at bounding box center [856, 473] width 818 height 26
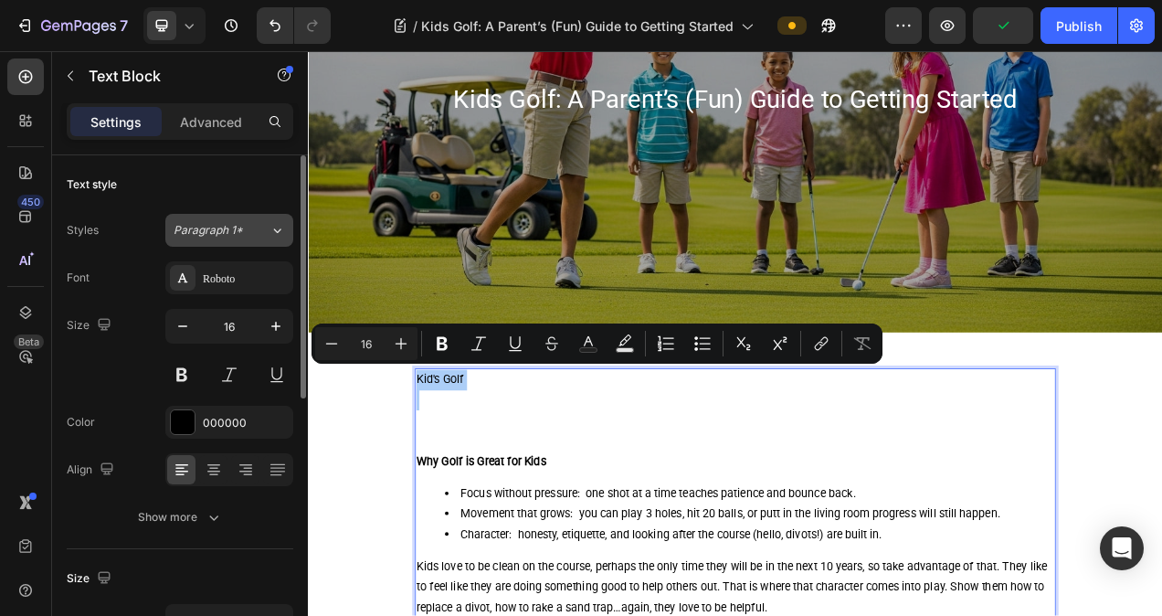
click at [251, 233] on div "Paragraph 1*" at bounding box center [222, 230] width 96 height 16
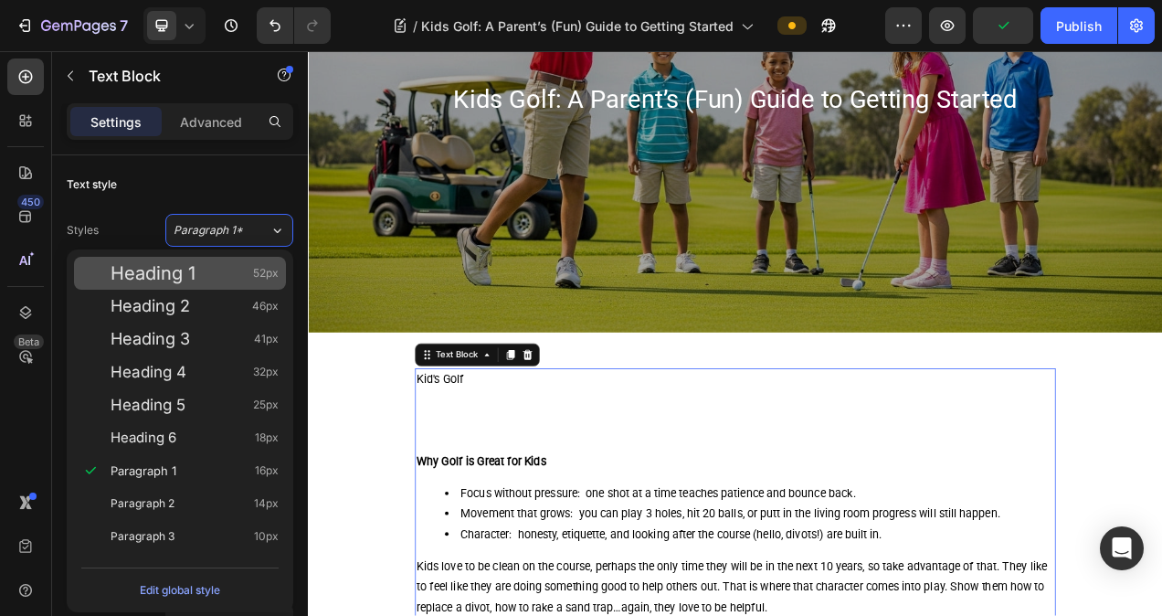
click at [236, 282] on div "Heading 1 52px" at bounding box center [180, 273] width 212 height 33
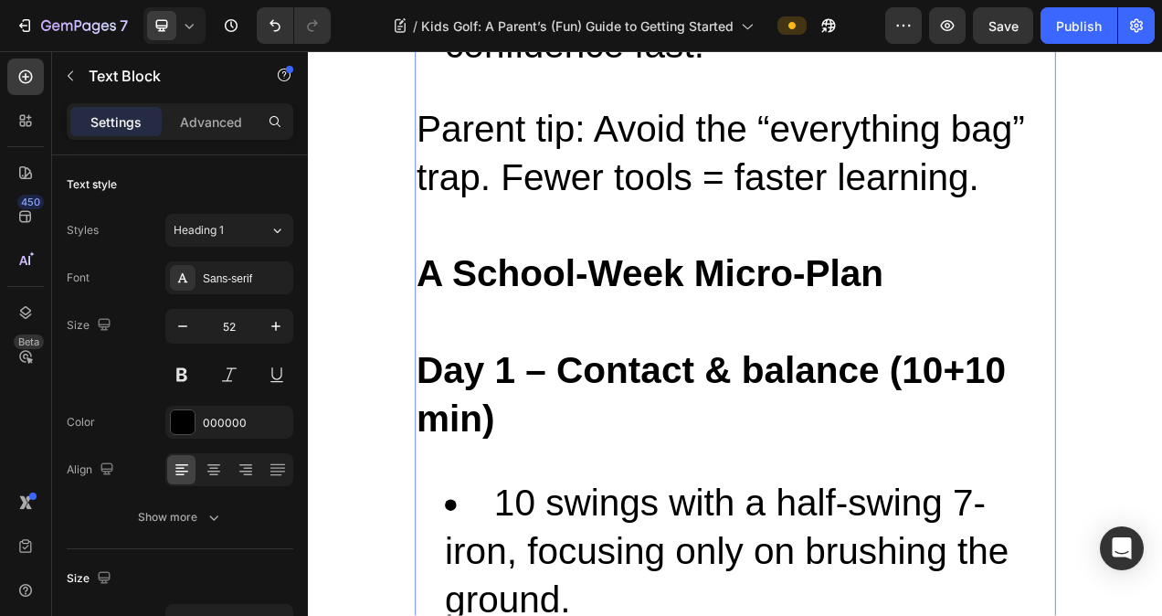
scroll to position [3105, 0]
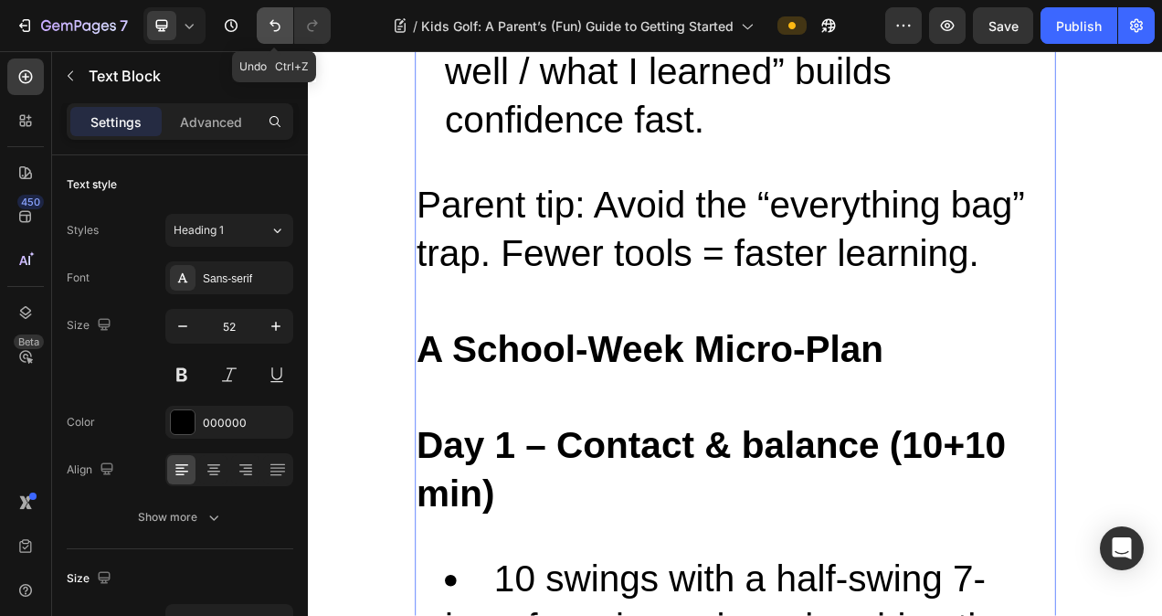
click at [263, 23] on button "Undo/Redo" at bounding box center [275, 25] width 37 height 37
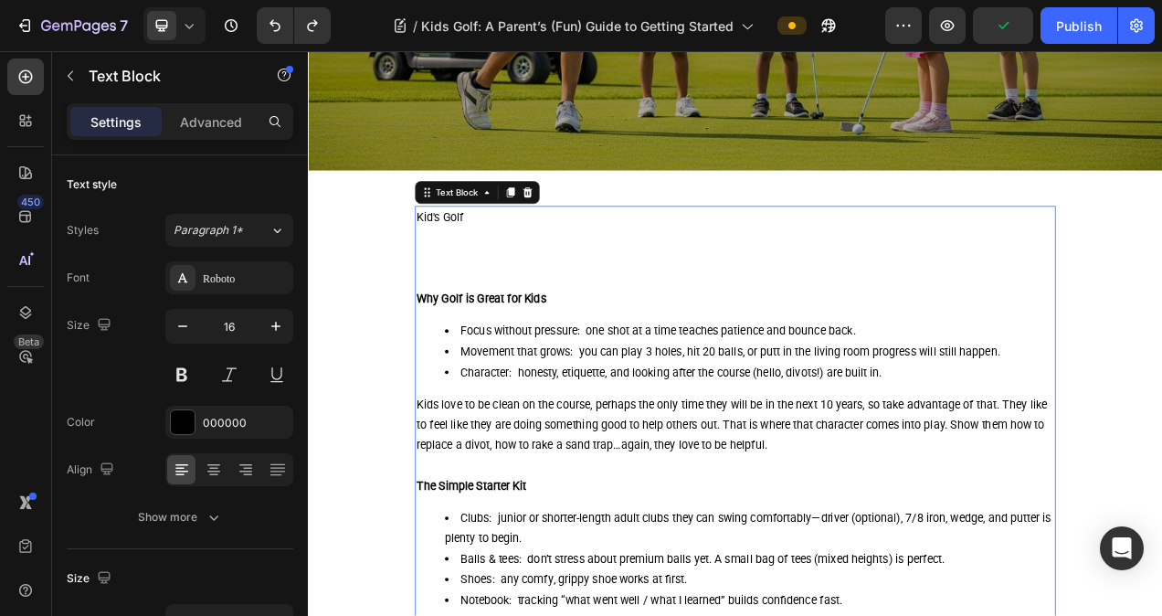
scroll to position [109, 0]
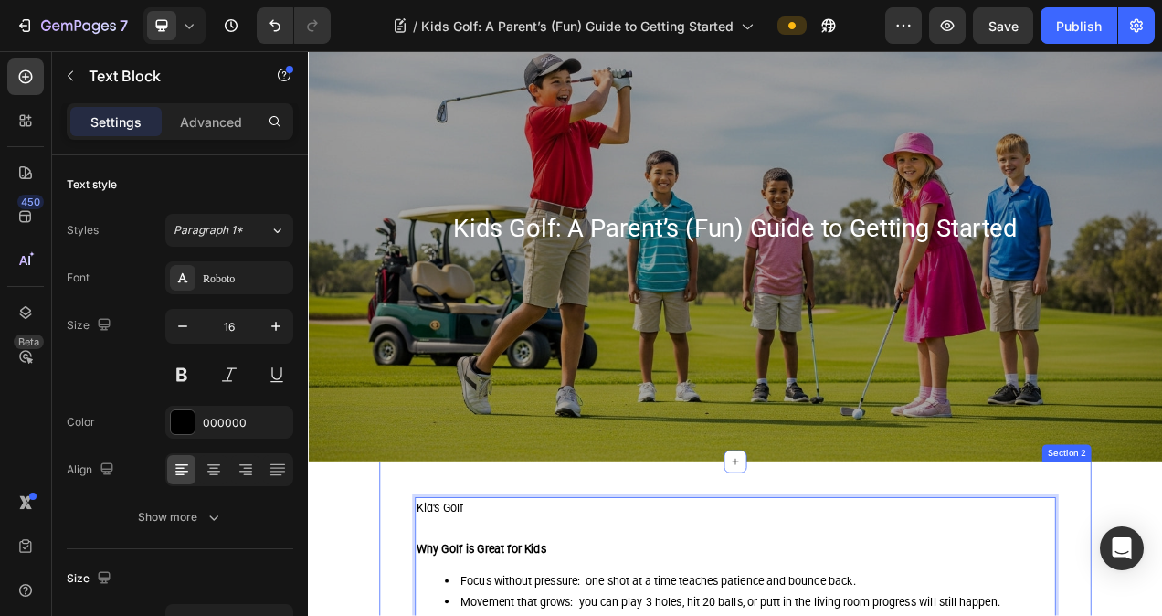
drag, startPoint x: 506, startPoint y: 624, endPoint x: 398, endPoint y: 619, distance: 107.9
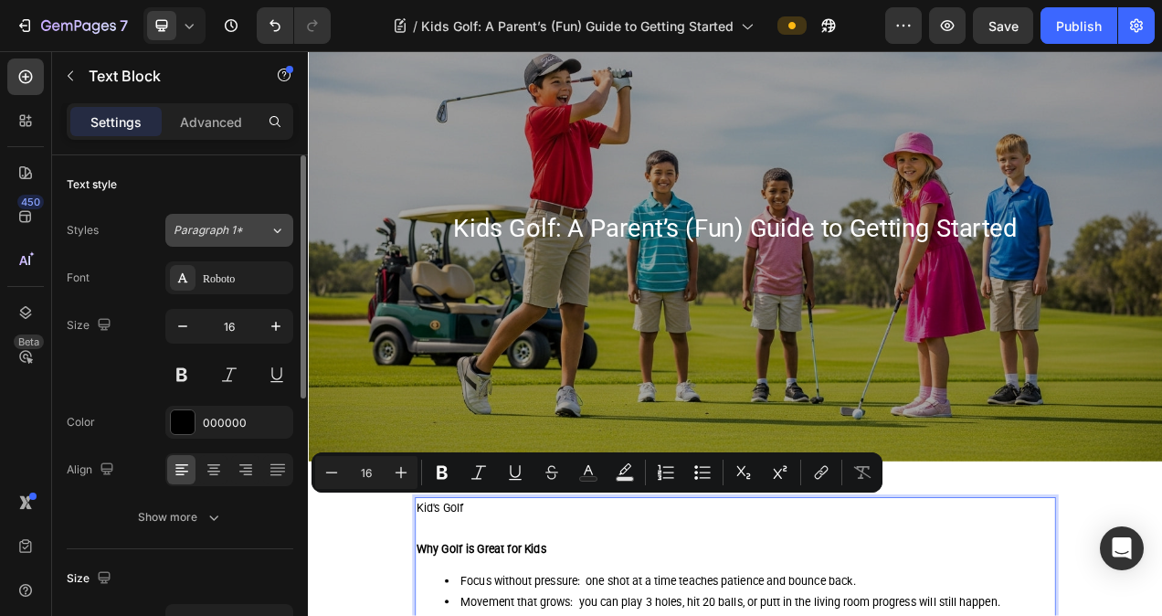
click at [248, 237] on div "Paragraph 1*" at bounding box center [222, 230] width 96 height 16
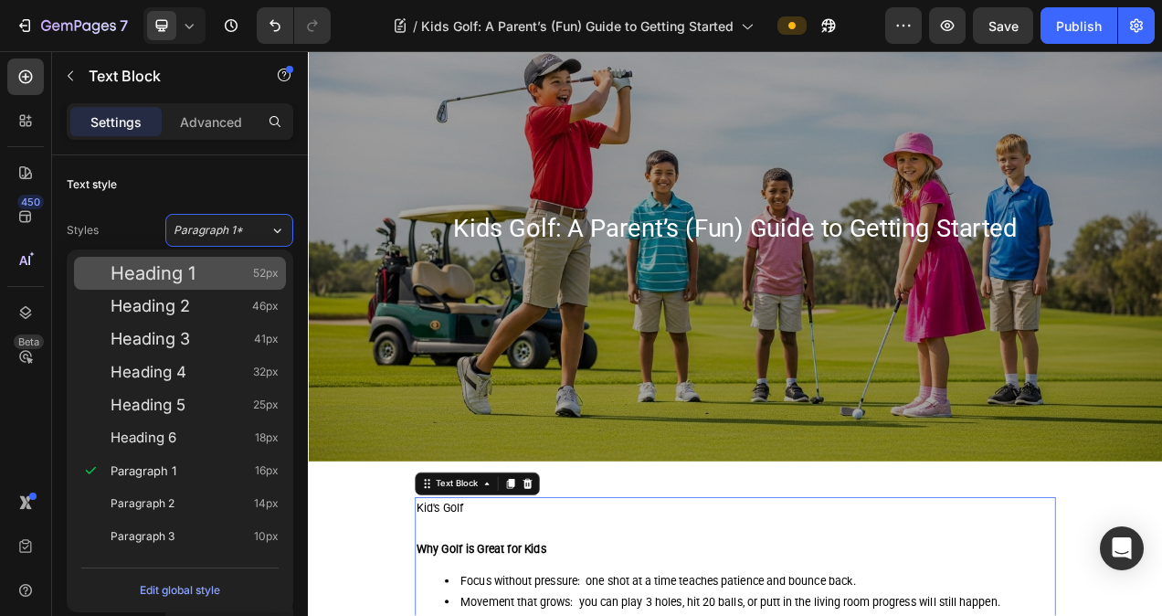
click at [226, 276] on div "Heading 1 52px" at bounding box center [195, 273] width 168 height 18
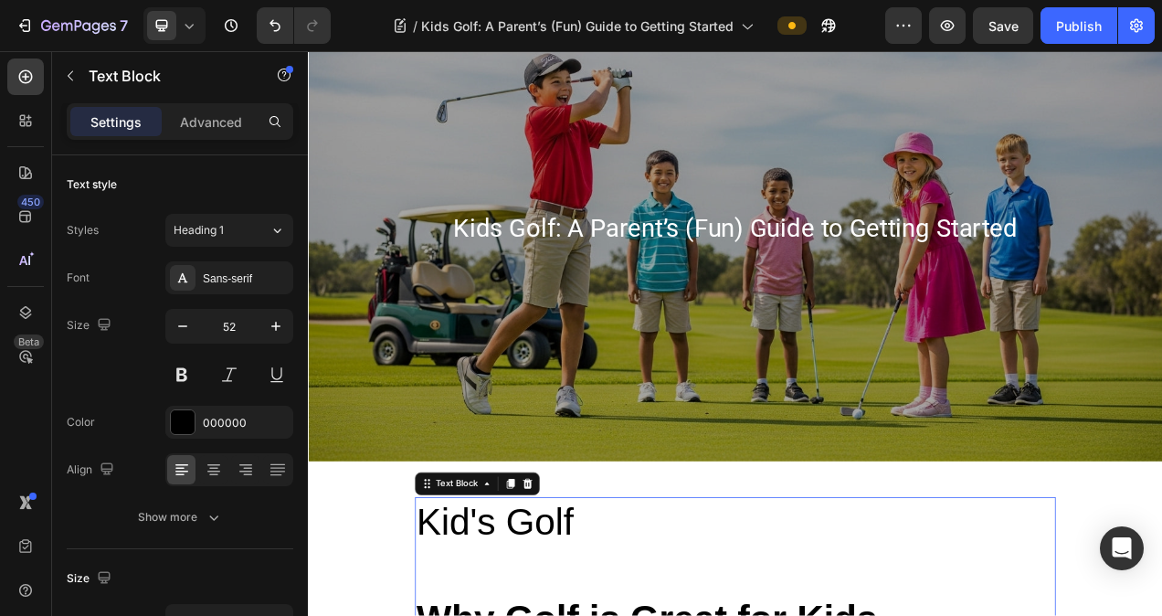
scroll to position [383, 0]
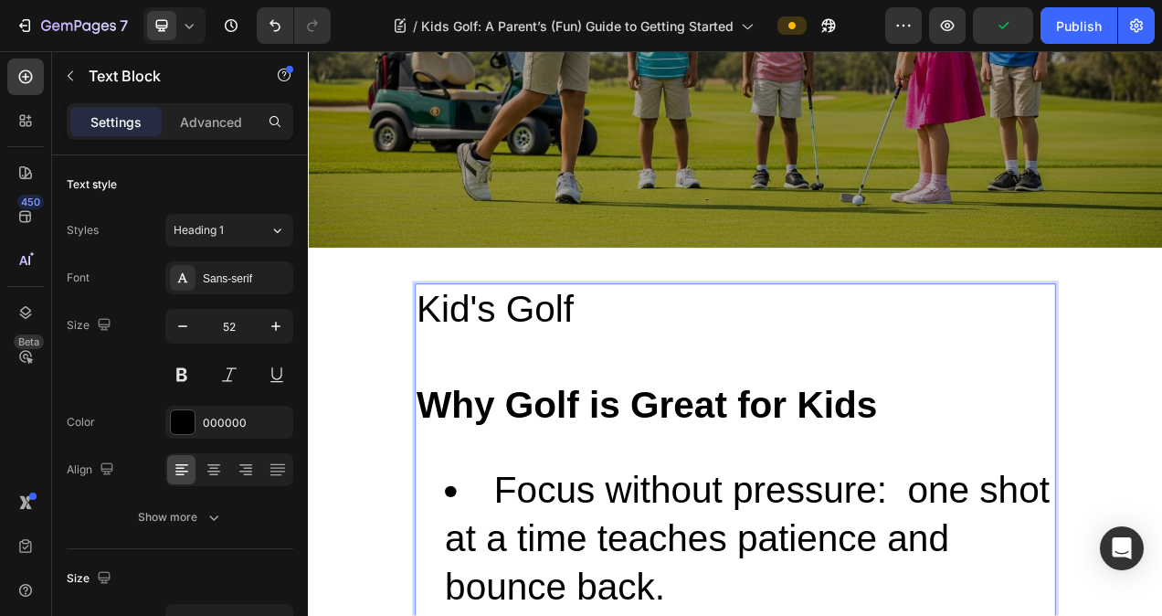
click at [491, 492] on strong "Why Golf is Great for Kids" at bounding box center [742, 505] width 591 height 53
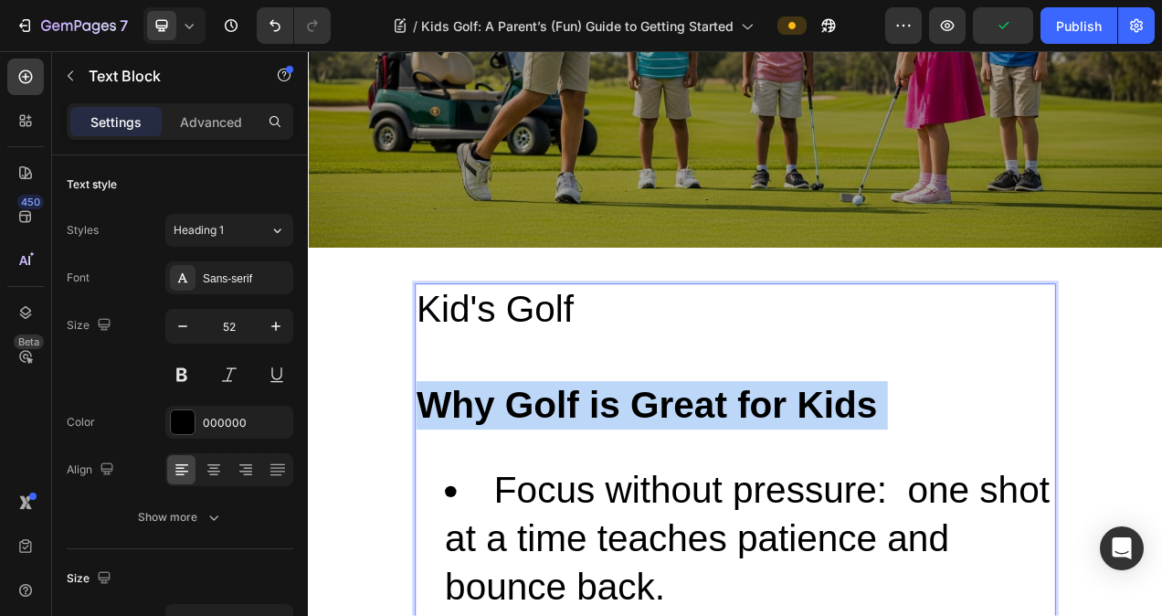
click at [491, 492] on strong "Why Golf is Great for Kids" at bounding box center [742, 505] width 591 height 53
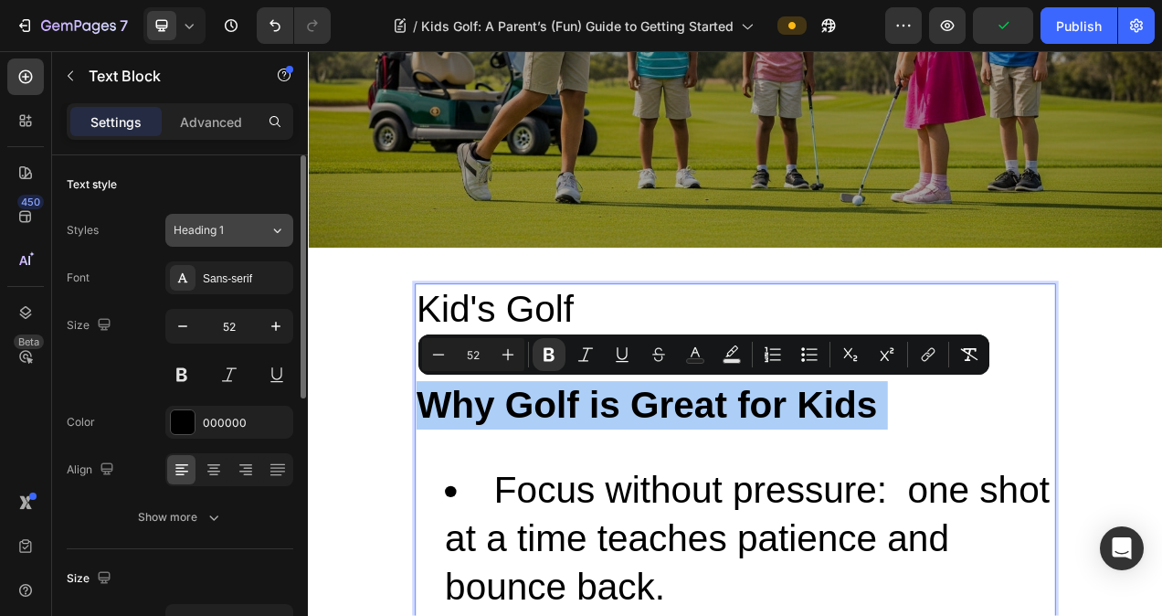
click at [233, 234] on div "Heading 1" at bounding box center [211, 230] width 74 height 16
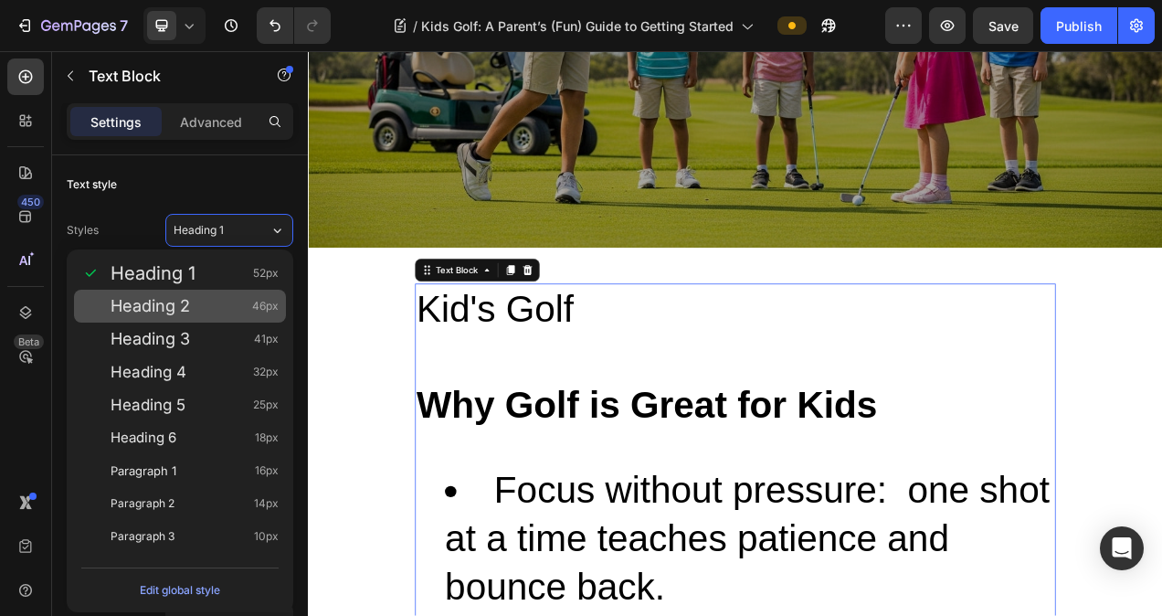
click at [202, 298] on div "Heading 2 46px" at bounding box center [195, 306] width 168 height 18
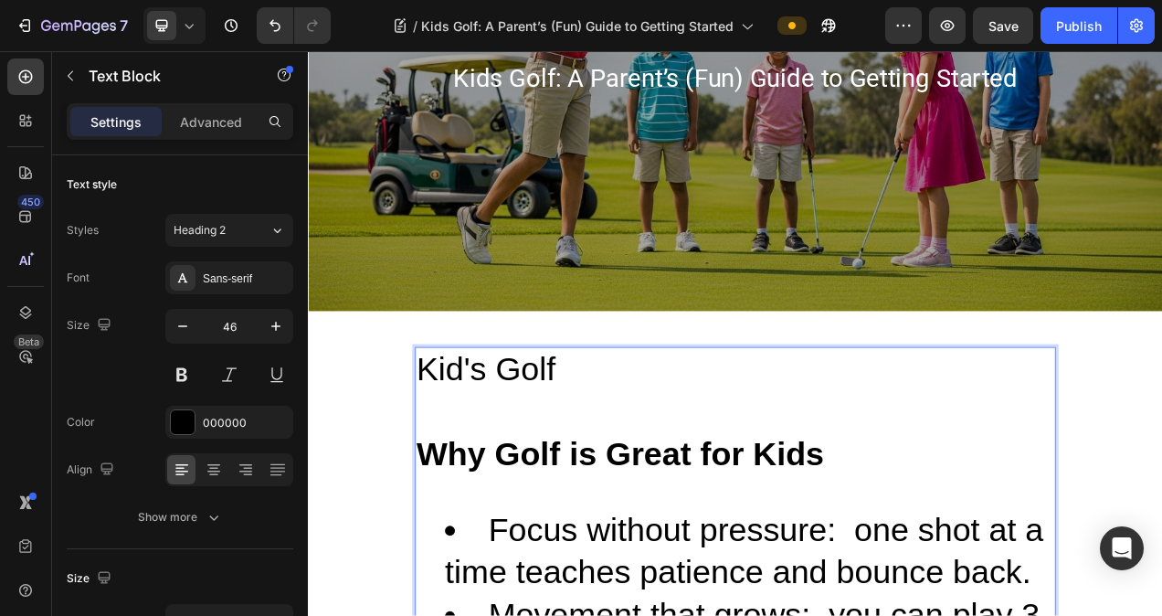
scroll to position [291, 0]
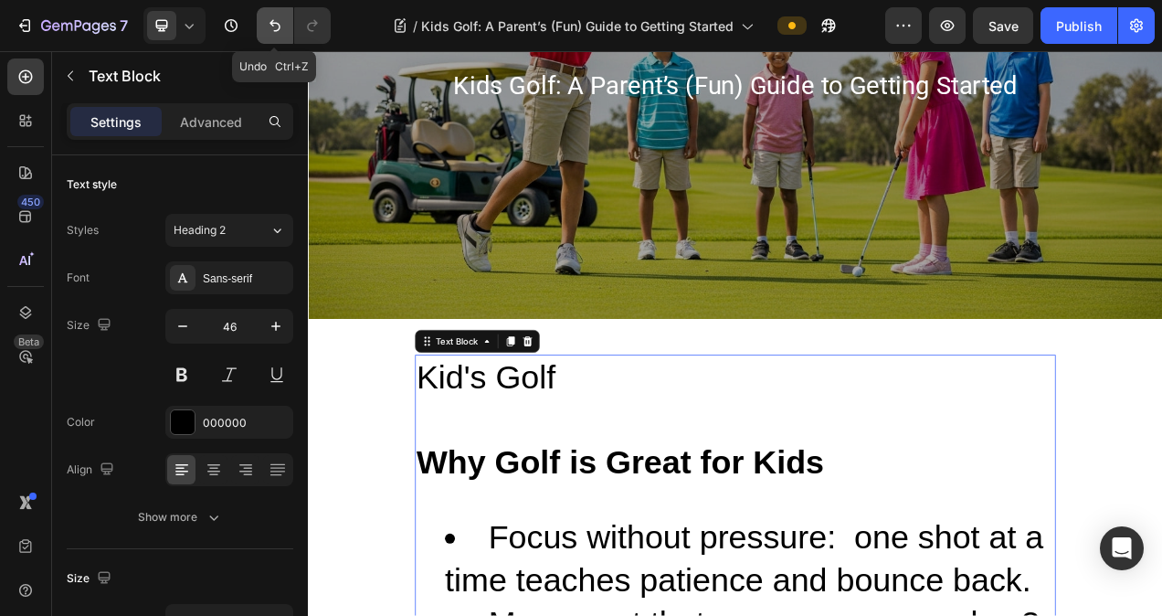
click at [277, 29] on icon "Undo/Redo" at bounding box center [274, 26] width 11 height 12
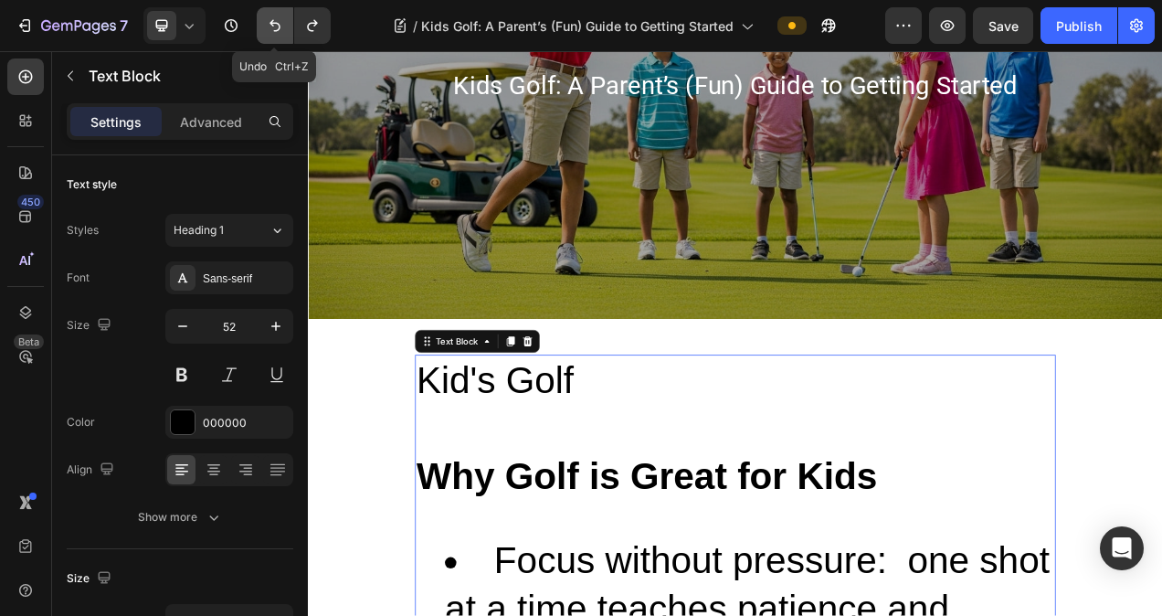
click at [277, 29] on icon "Undo/Redo" at bounding box center [274, 26] width 11 height 12
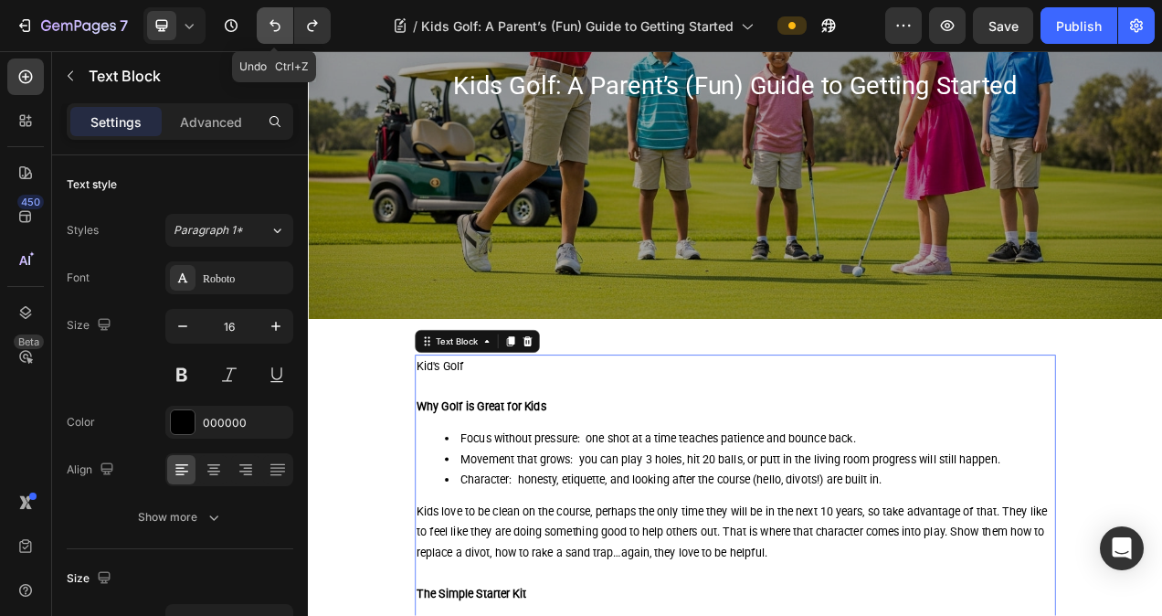
click at [277, 29] on icon "Undo/Redo" at bounding box center [274, 26] width 11 height 12
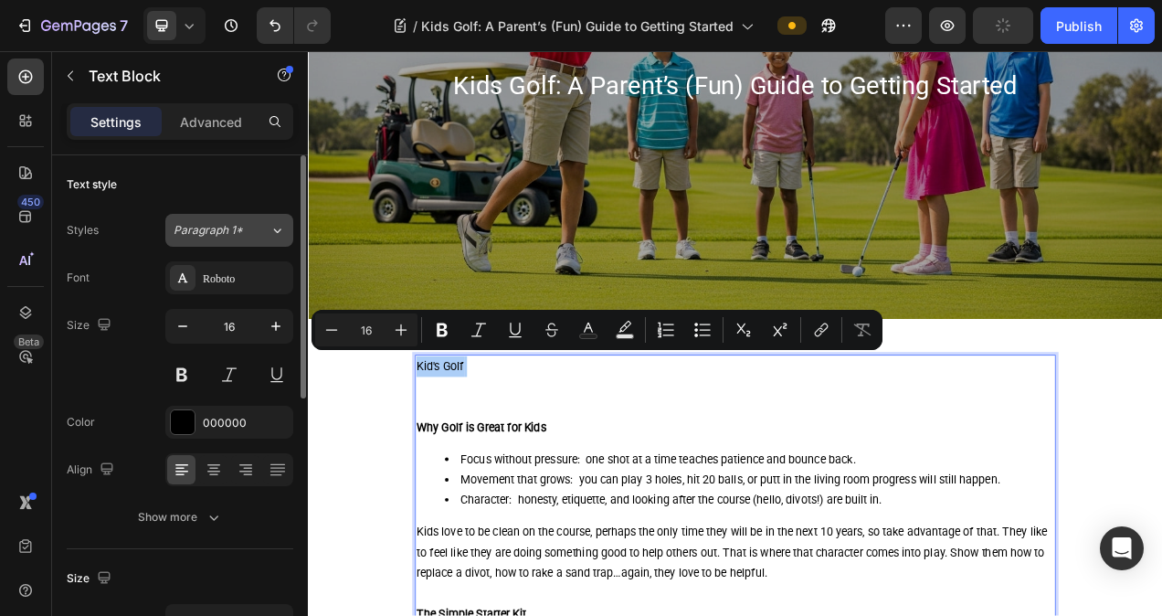
click at [256, 222] on div "Paragraph 1*" at bounding box center [222, 230] width 96 height 16
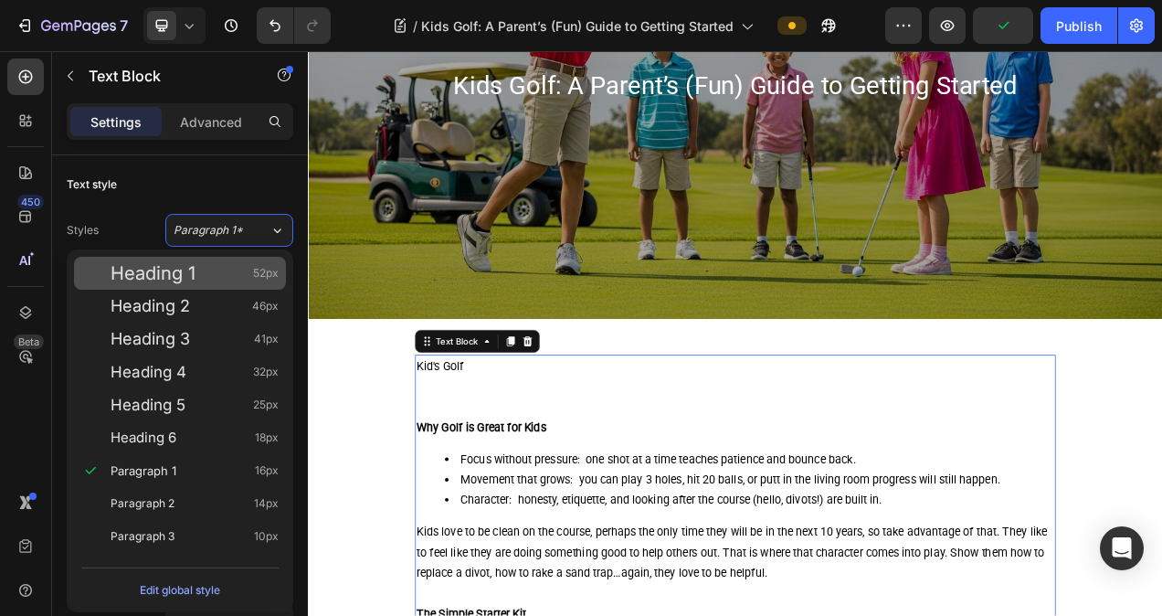
click at [226, 281] on div "Heading 1 52px" at bounding box center [195, 273] width 168 height 18
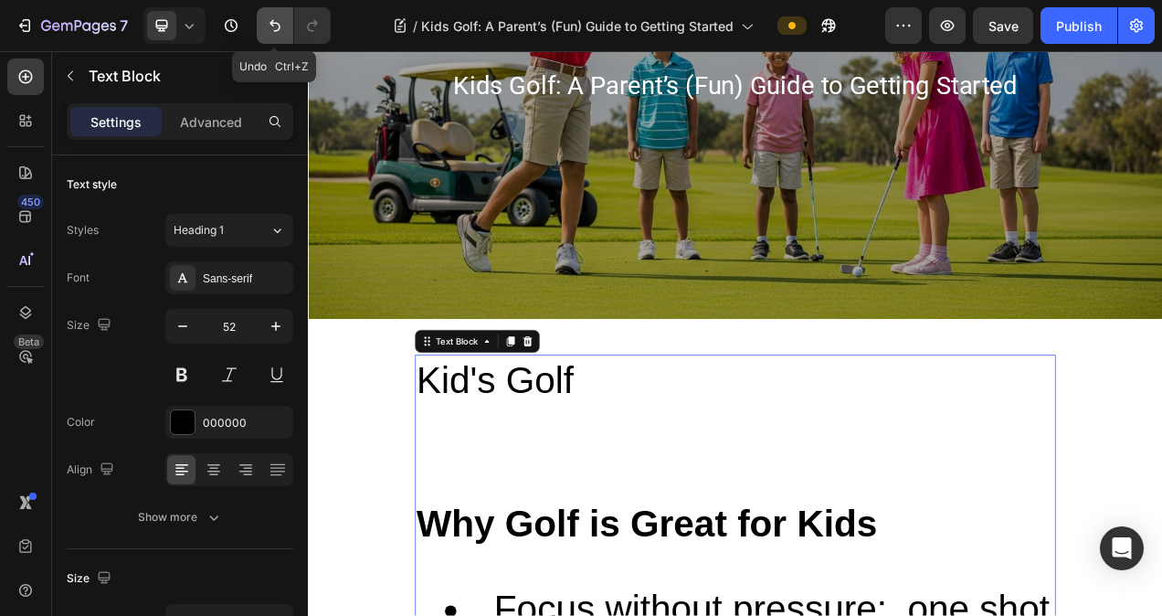
click at [279, 33] on icon "Undo/Redo" at bounding box center [275, 25] width 18 height 18
type input "16"
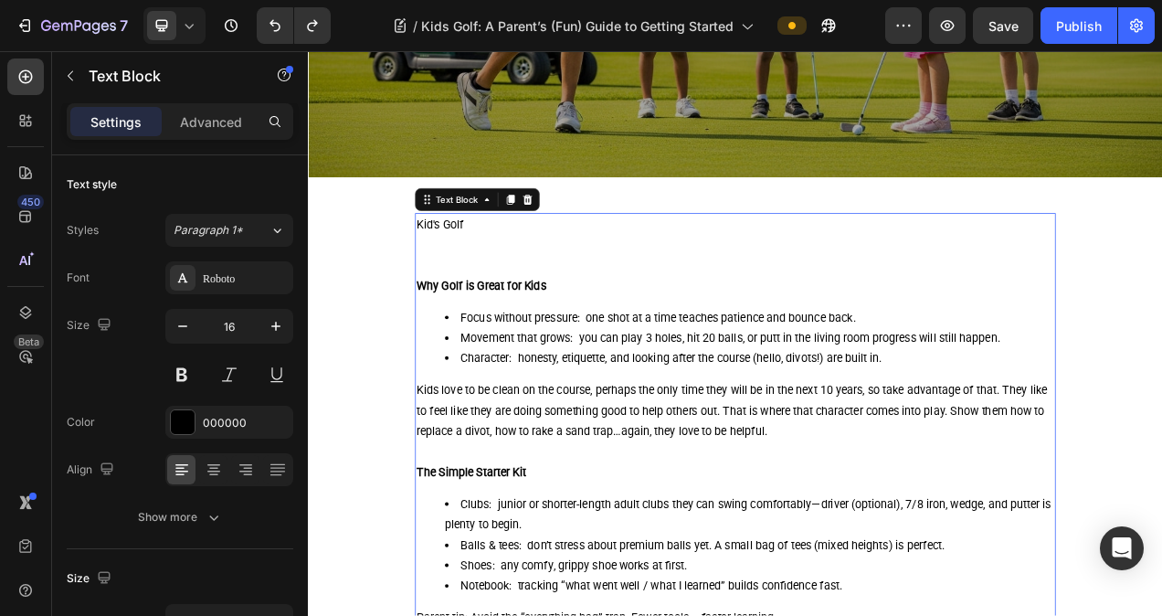
scroll to position [383, 0]
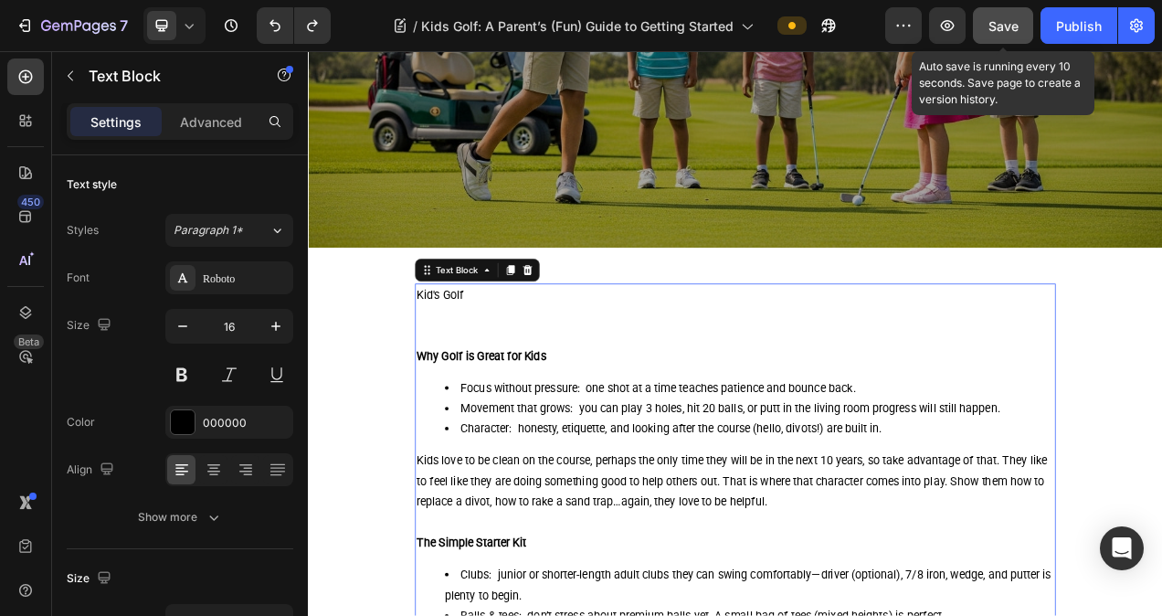
click at [1008, 25] on span "Save" at bounding box center [1003, 26] width 30 height 16
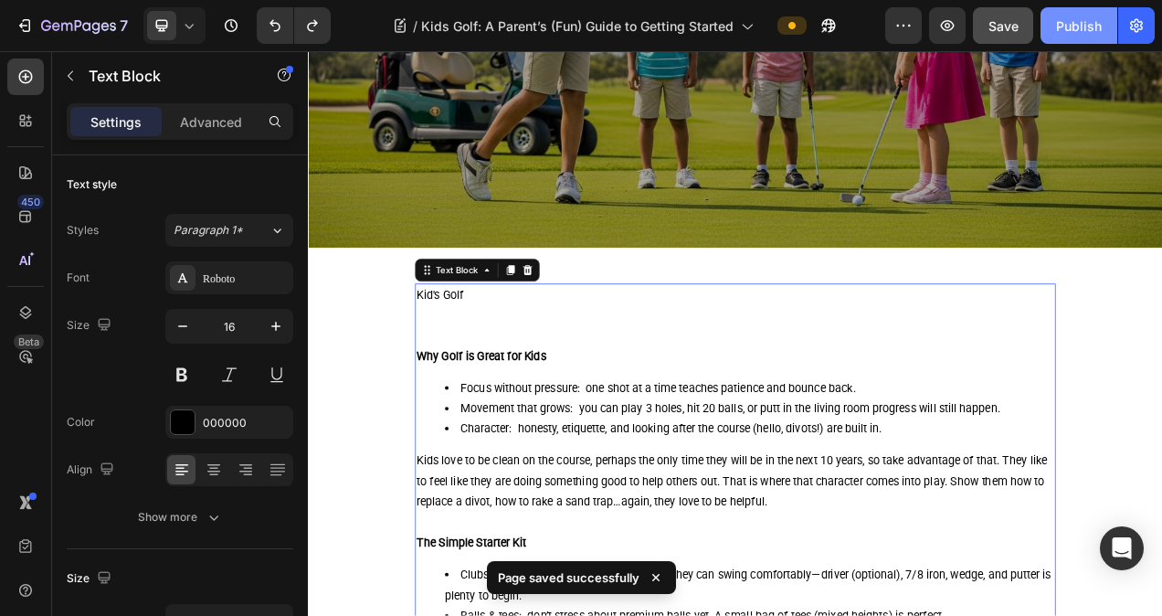
click at [1067, 21] on div "Publish" at bounding box center [1079, 25] width 46 height 19
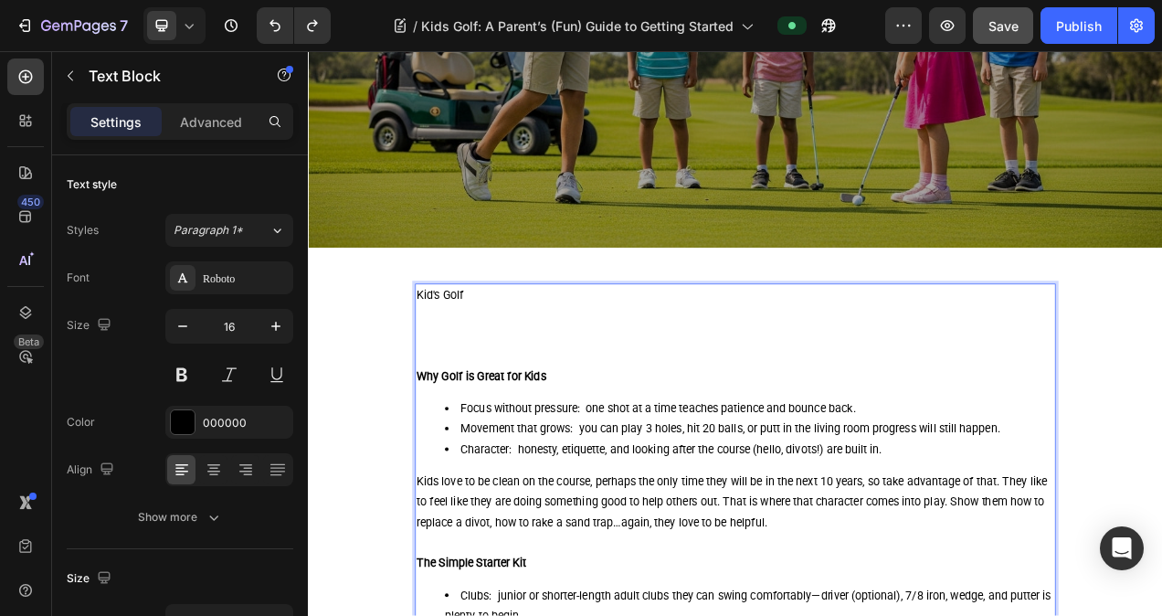
drag, startPoint x: 560, startPoint y: 367, endPoint x: 489, endPoint y: 362, distance: 71.4
click at [533, 365] on p "Kid's Golf ⁠⁠⁠⁠⁠⁠⁠" at bounding box center [856, 391] width 818 height 79
drag, startPoint x: 446, startPoint y: 356, endPoint x: 493, endPoint y: 422, distance: 81.1
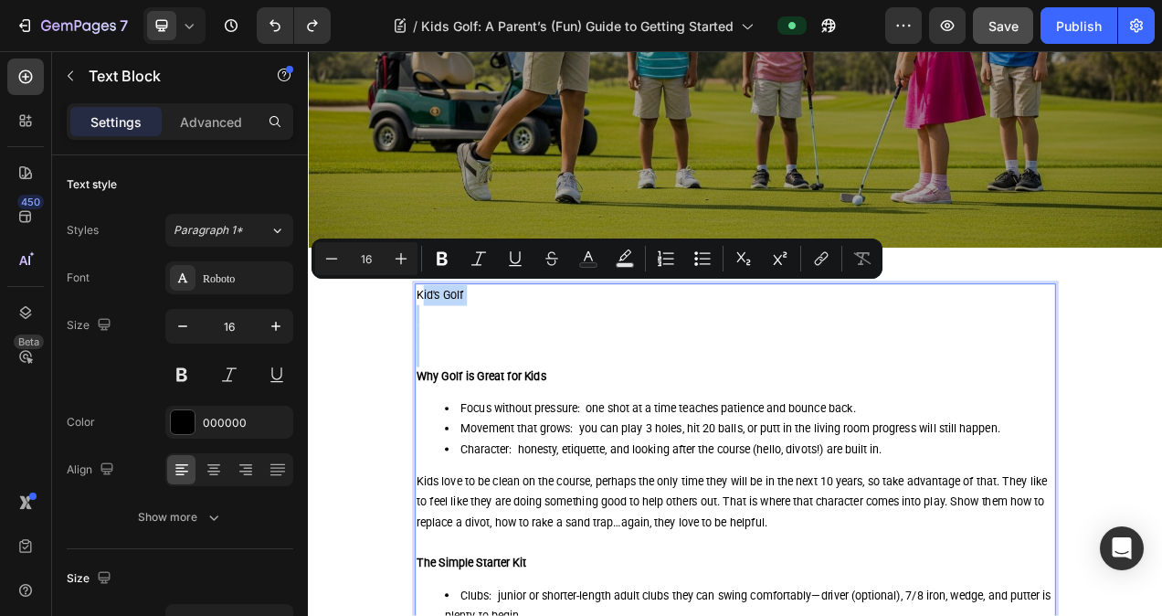
click at [461, 384] on p "Kid's Golf" at bounding box center [856, 391] width 818 height 79
drag, startPoint x: 440, startPoint y: 359, endPoint x: 456, endPoint y: 437, distance: 79.2
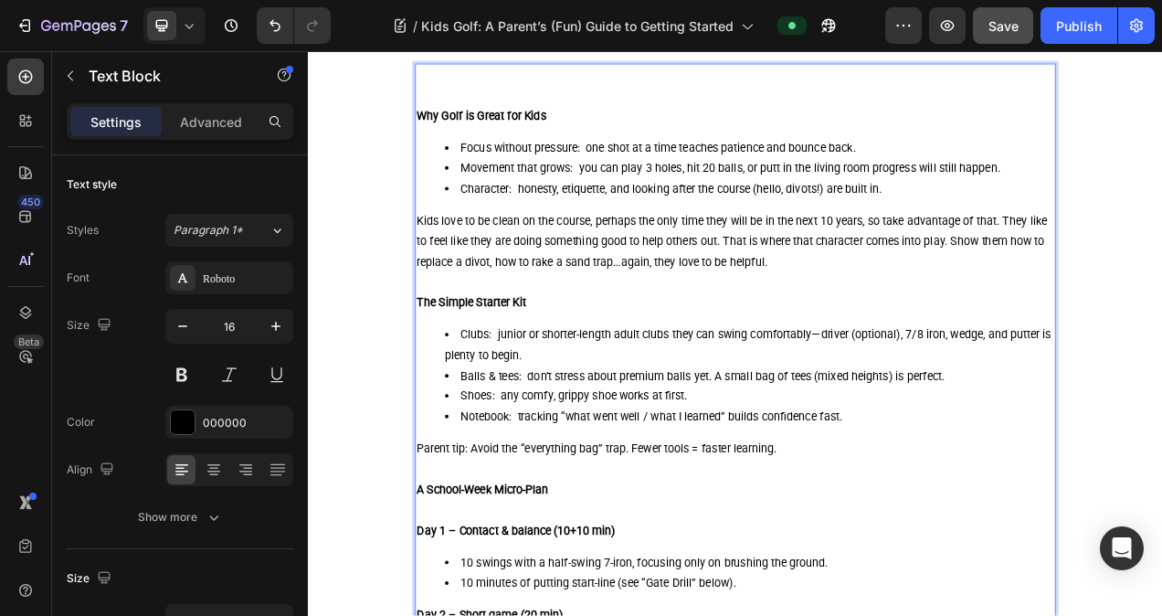
scroll to position [565, 0]
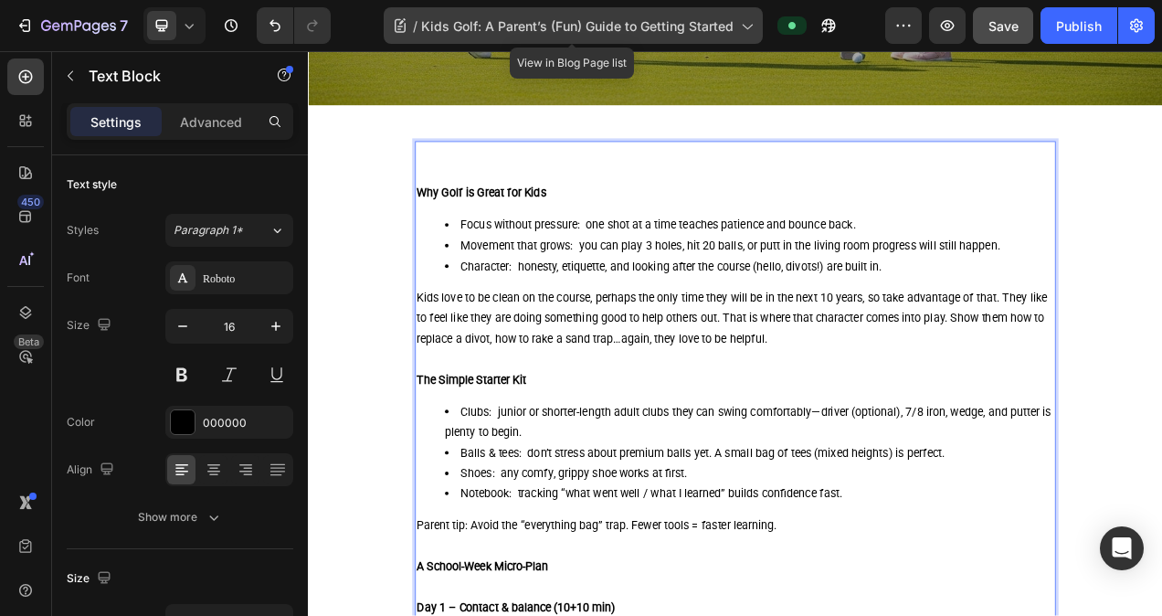
click at [637, 33] on span "Kids Golf: A Parent’s (Fun) Guide to Getting Started" at bounding box center [577, 25] width 312 height 19
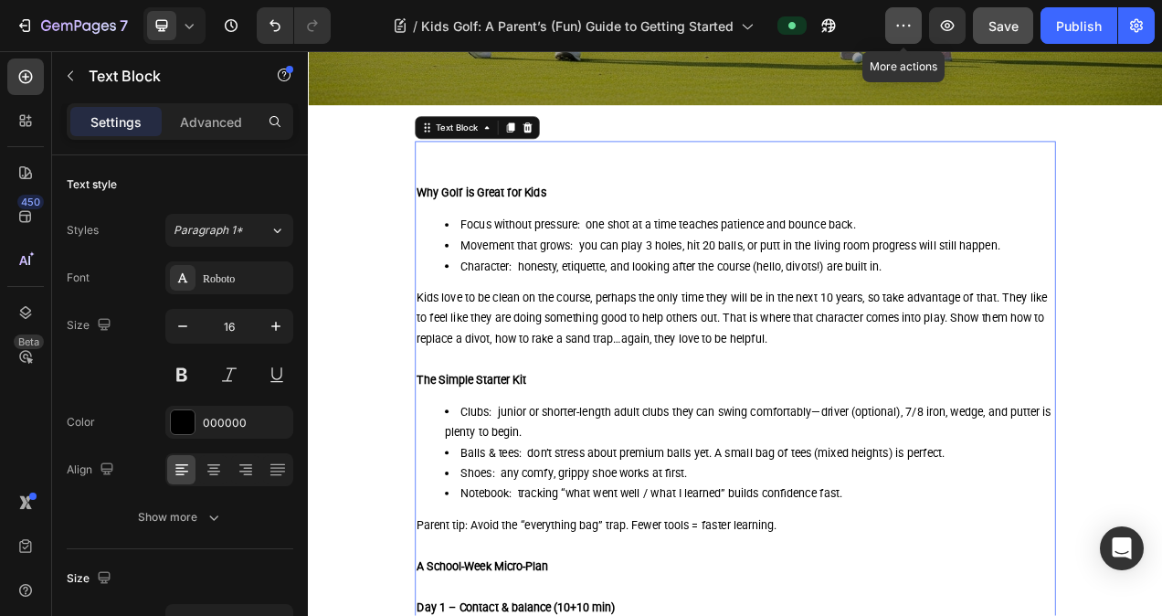
click at [910, 24] on icon "button" at bounding box center [903, 25] width 18 height 18
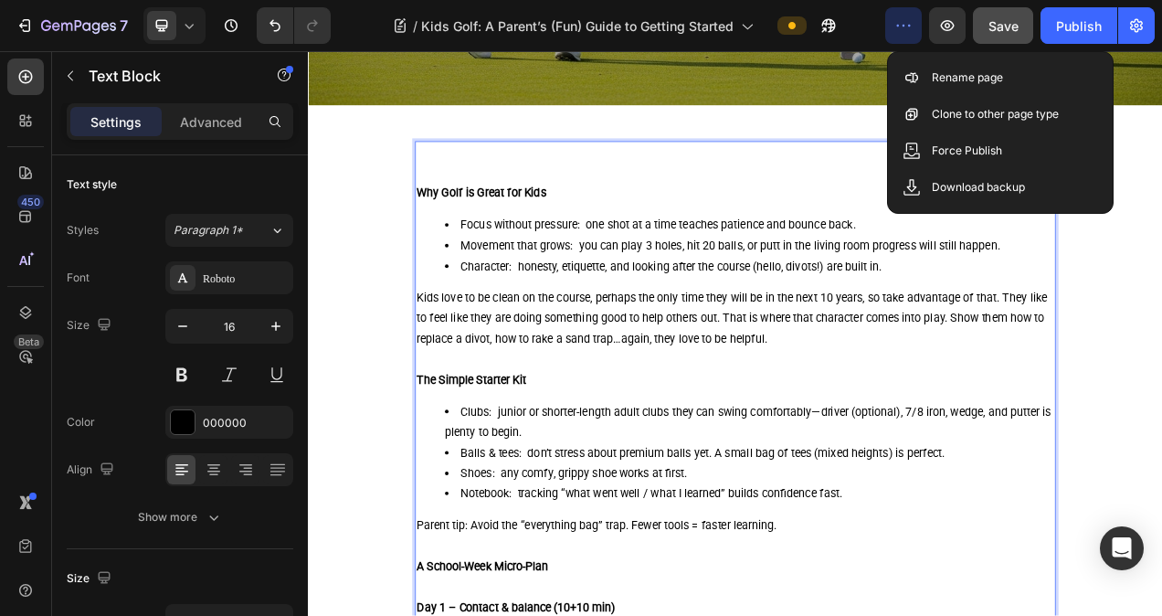
click at [814, 519] on li "Clubs: junior or shorter-length adult clubs they can swing comfortably—driver (…" at bounding box center [874, 527] width 782 height 53
click at [45, 29] on icon "button" at bounding box center [46, 25] width 10 height 11
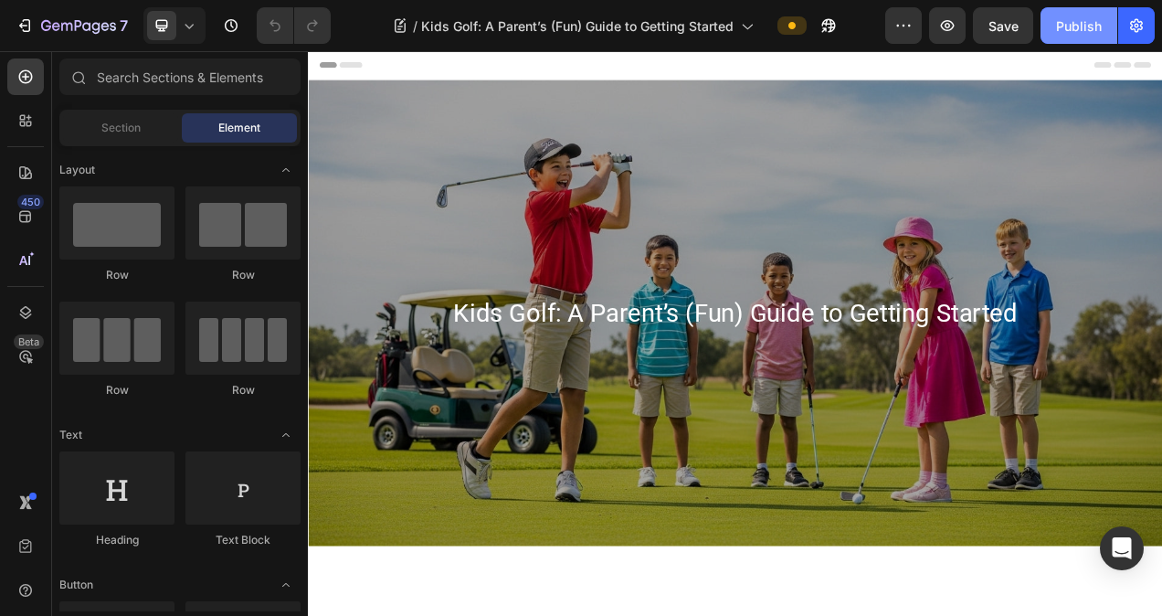
click at [1070, 16] on div "Publish" at bounding box center [1079, 25] width 46 height 19
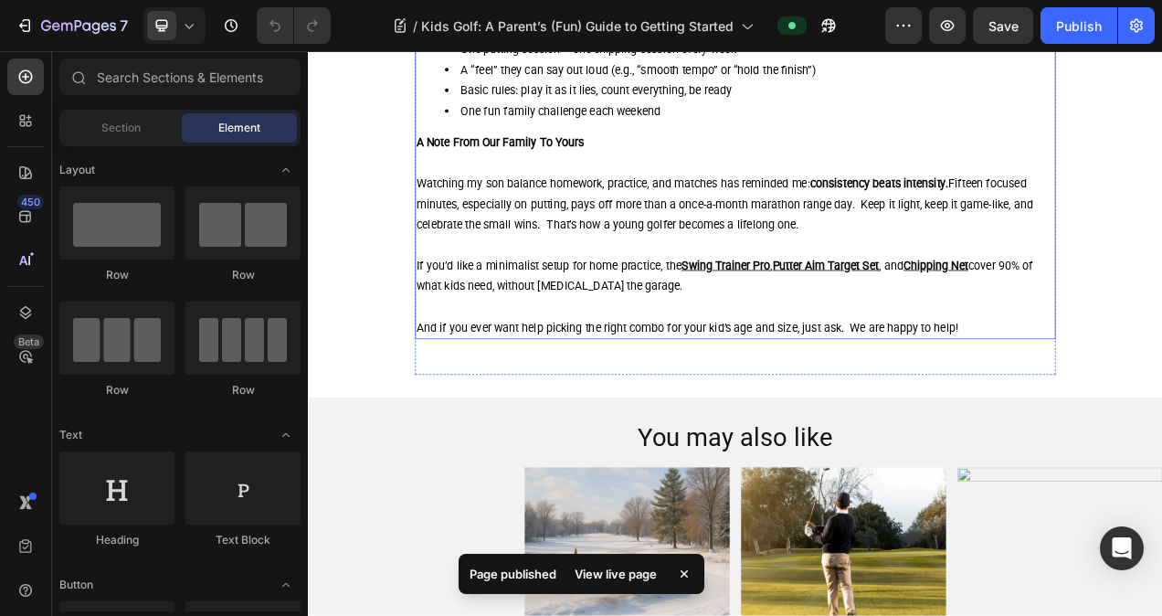
scroll to position [2705, 0]
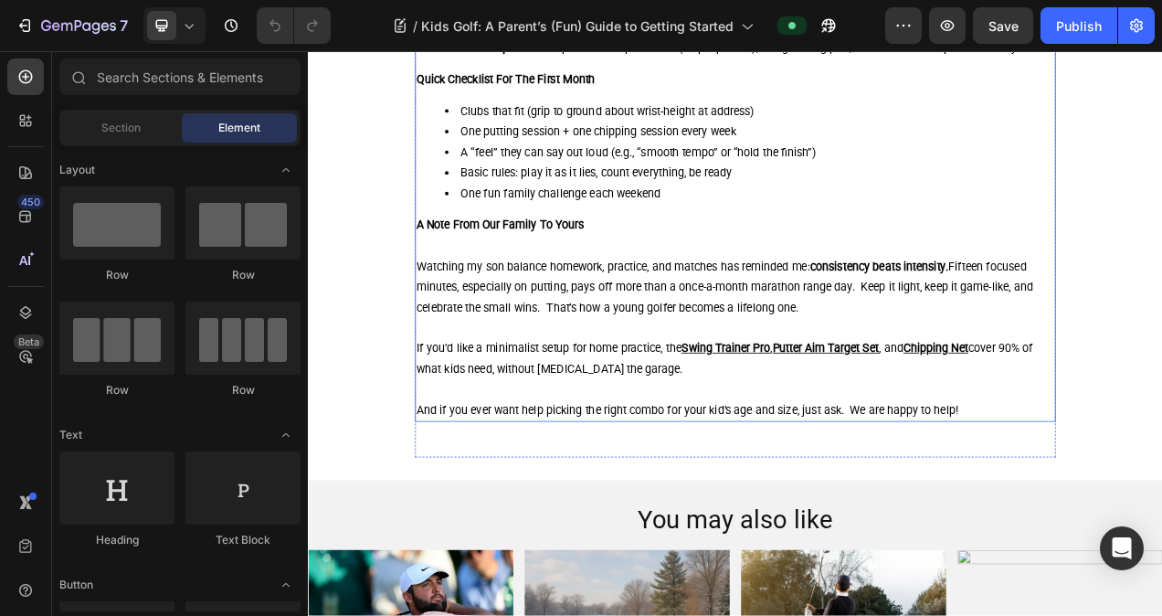
click at [706, 394] on p "Watching my son balance homework, practice, and matches has reminded me: consis…" at bounding box center [856, 354] width 818 height 79
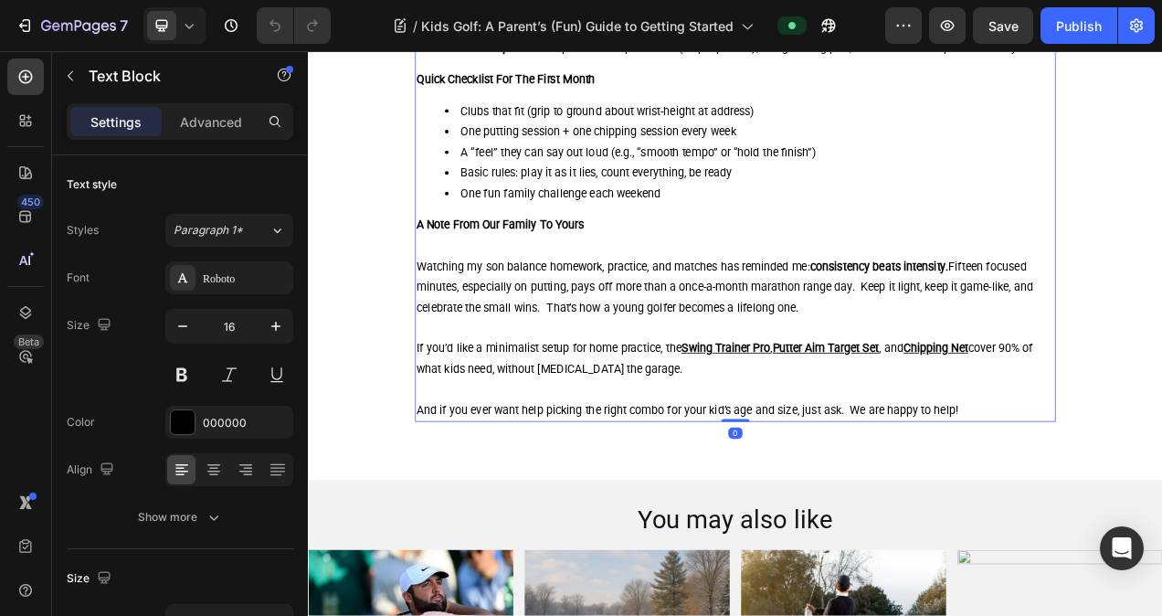
click at [660, 420] on p at bounding box center [856, 407] width 818 height 26
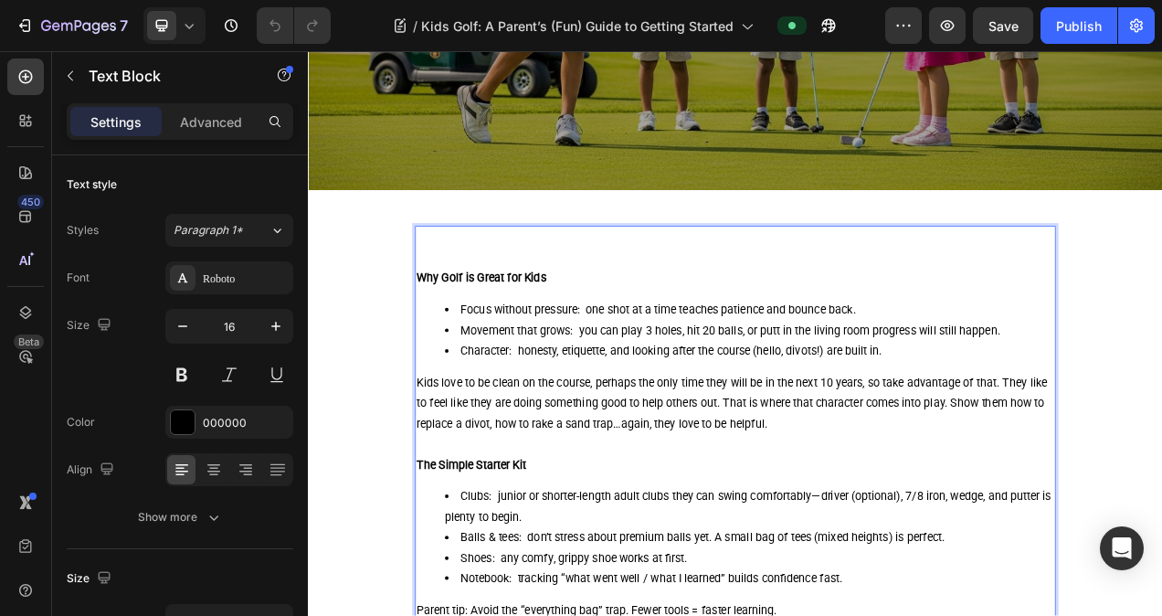
scroll to position [548, 0]
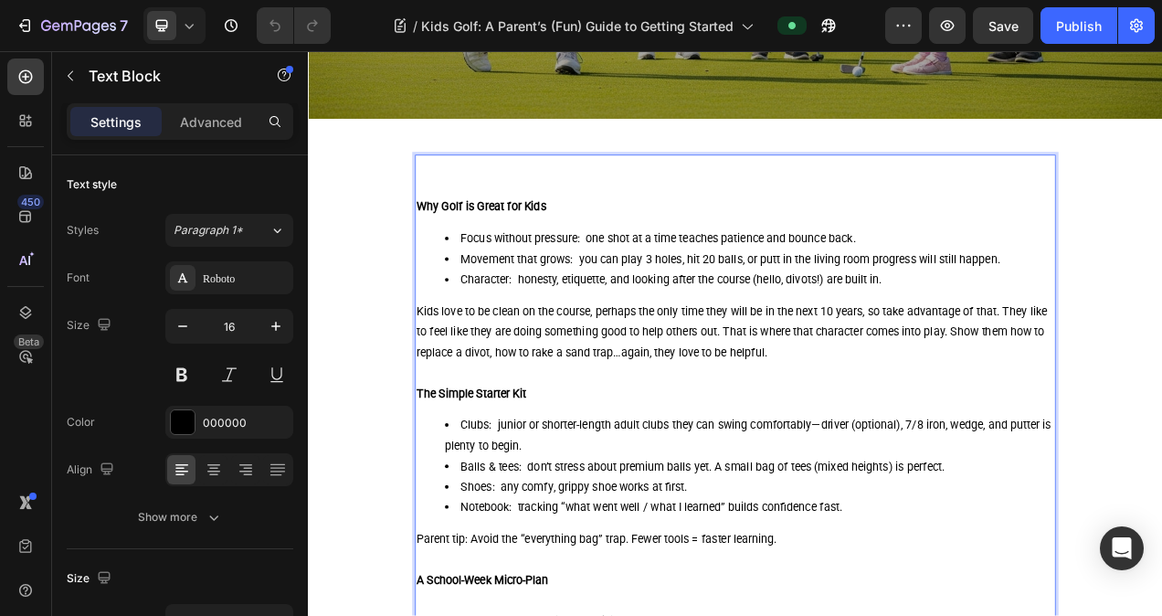
click at [681, 457] on p "Rich Text Editor. Editing area: main" at bounding box center [856, 465] width 818 height 26
click at [652, 427] on p "Kids love to be clean on the course, perhaps the only time they will be in the …" at bounding box center [856, 412] width 818 height 79
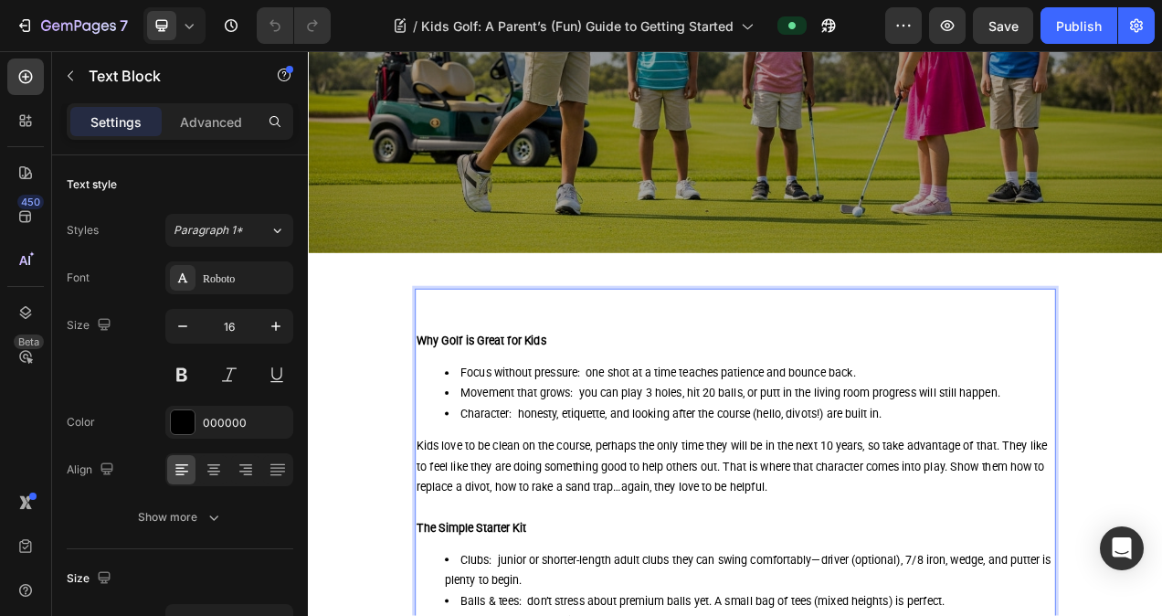
scroll to position [365, 0]
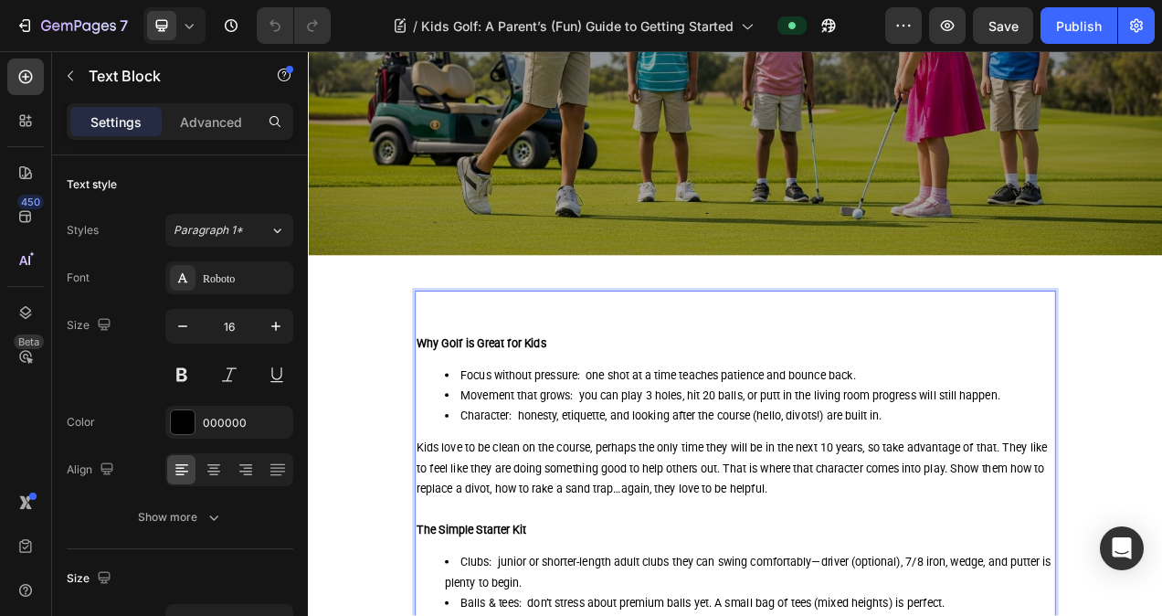
click at [774, 484] on li "Movement that grows: you can play 3 holes, hit 20 balls, or putt in the living …" at bounding box center [874, 493] width 782 height 26
click at [516, 374] on p "Rich Text Editor. Editing area: main" at bounding box center [856, 374] width 818 height 26
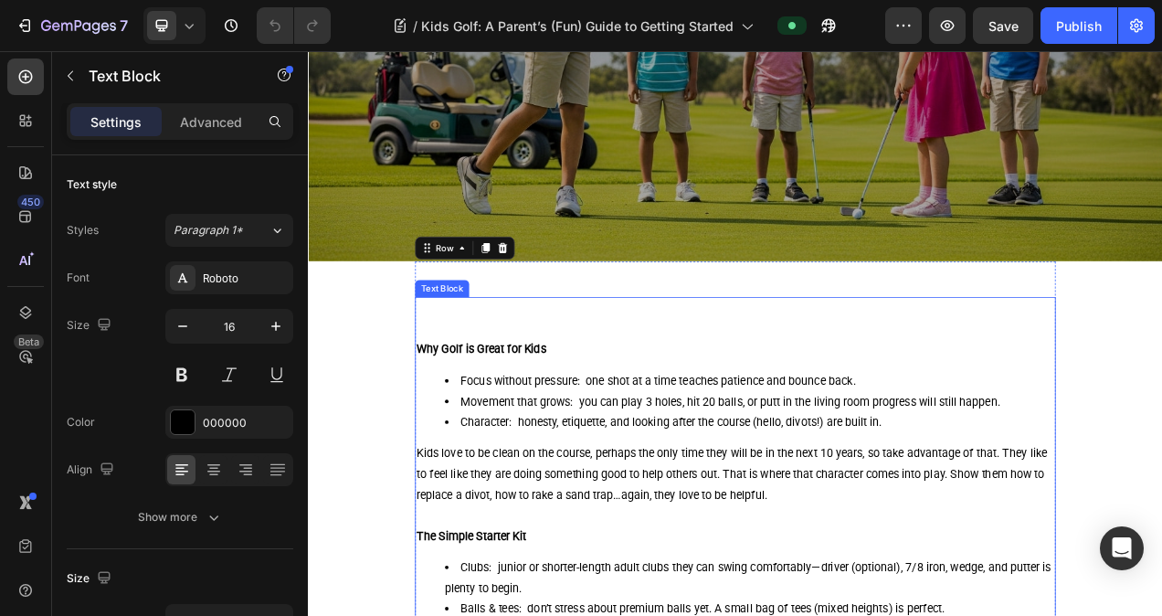
click at [555, 401] on p "Rich Text Editor. Editing area: main" at bounding box center [856, 408] width 818 height 26
click at [522, 348] on div "Text Block" at bounding box center [499, 350] width 62 height 16
click at [485, 395] on p "Rich Text Editor. Editing area: main" at bounding box center [856, 408] width 818 height 26
click at [1085, 21] on div "Publish" at bounding box center [1079, 25] width 46 height 19
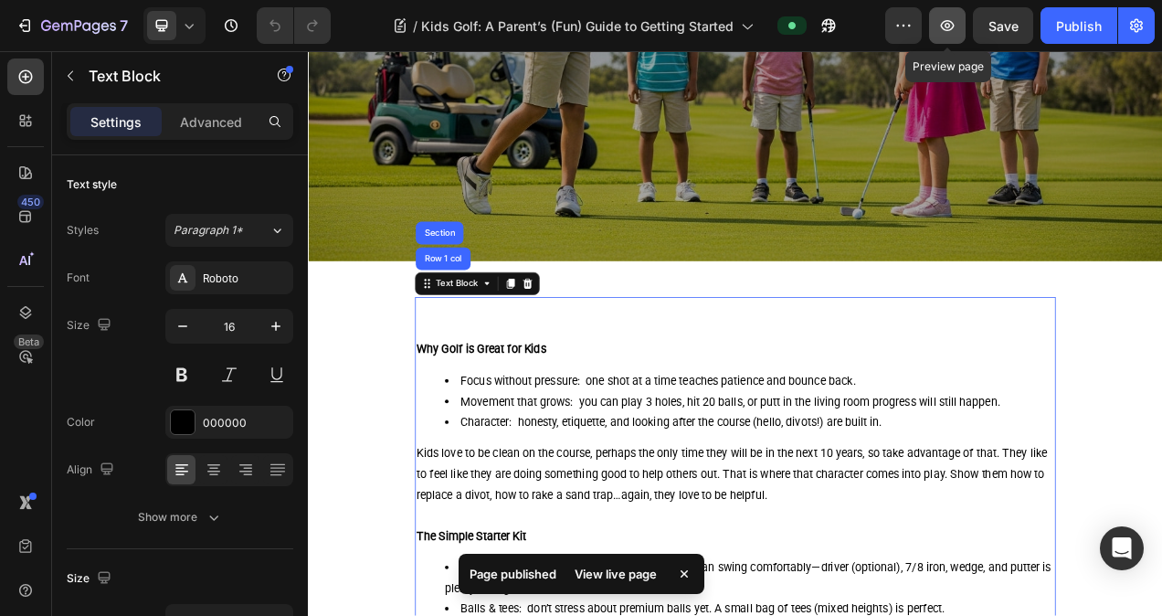
click at [952, 31] on icon "button" at bounding box center [947, 25] width 18 height 18
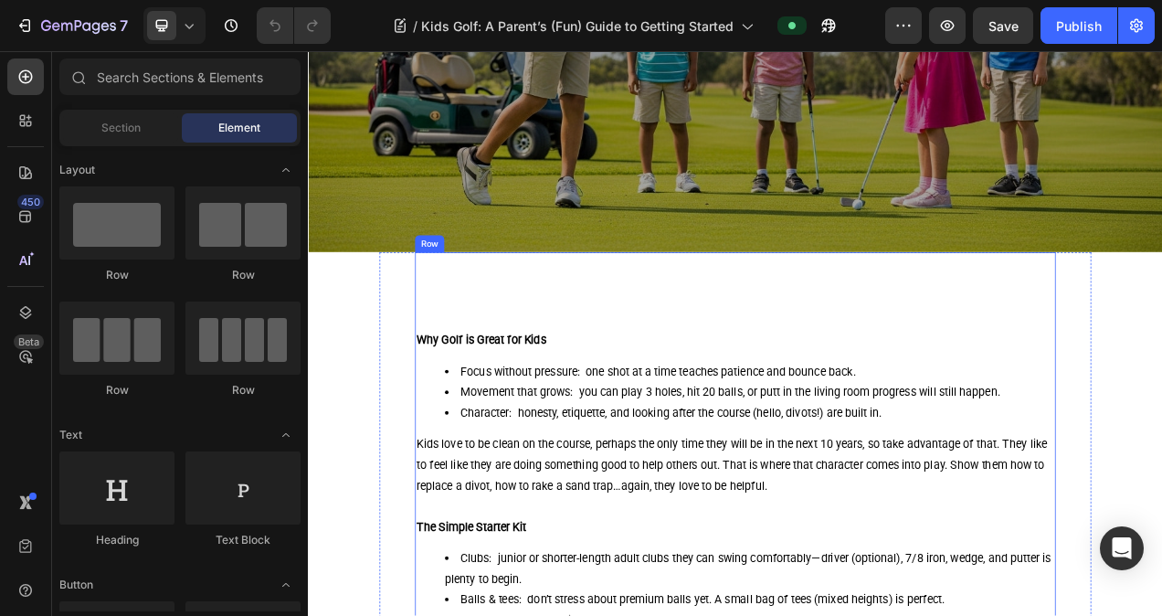
scroll to position [457, 0]
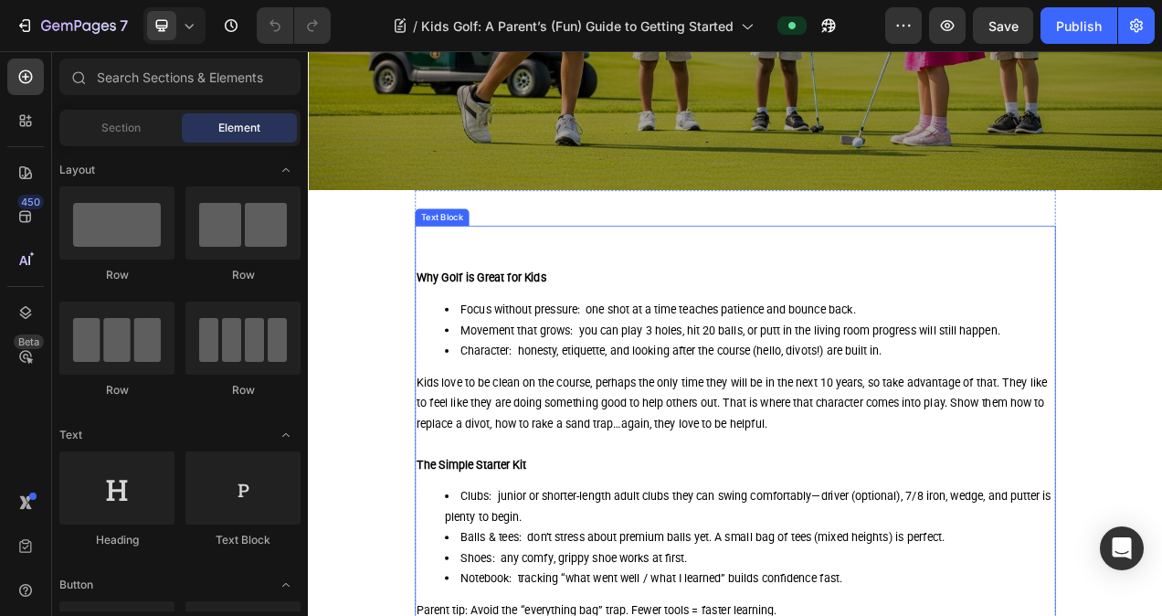
click at [489, 279] on p at bounding box center [856, 291] width 818 height 26
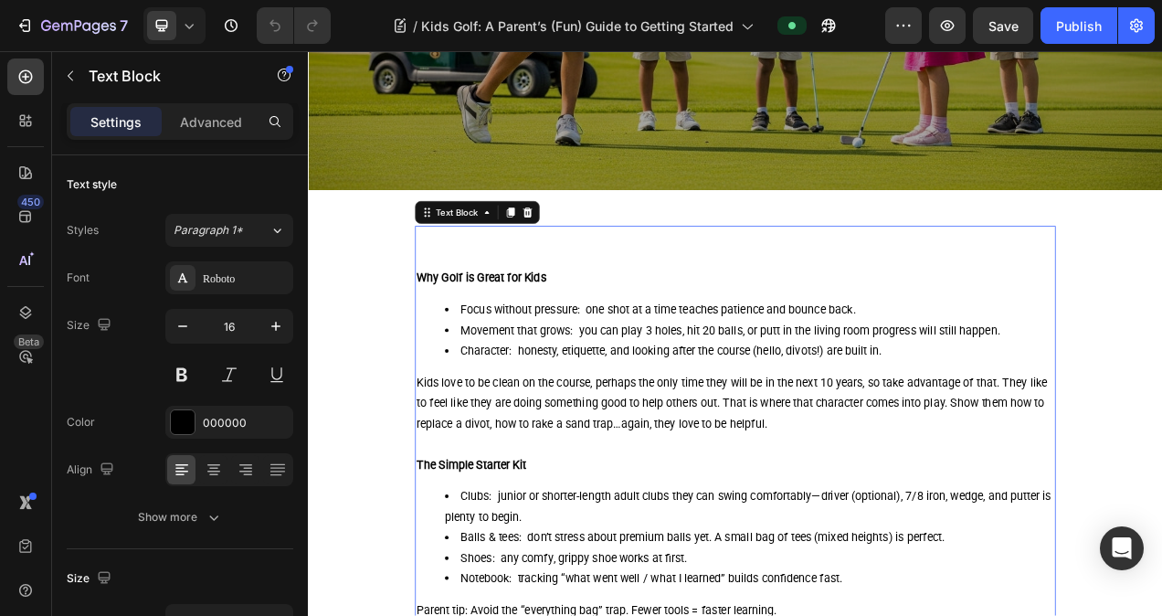
click at [472, 303] on p at bounding box center [856, 316] width 818 height 26
click at [476, 283] on p "Rich Text Editor. Editing area: main" at bounding box center [856, 291] width 818 height 26
click at [1076, 29] on div "Publish" at bounding box center [1079, 25] width 46 height 19
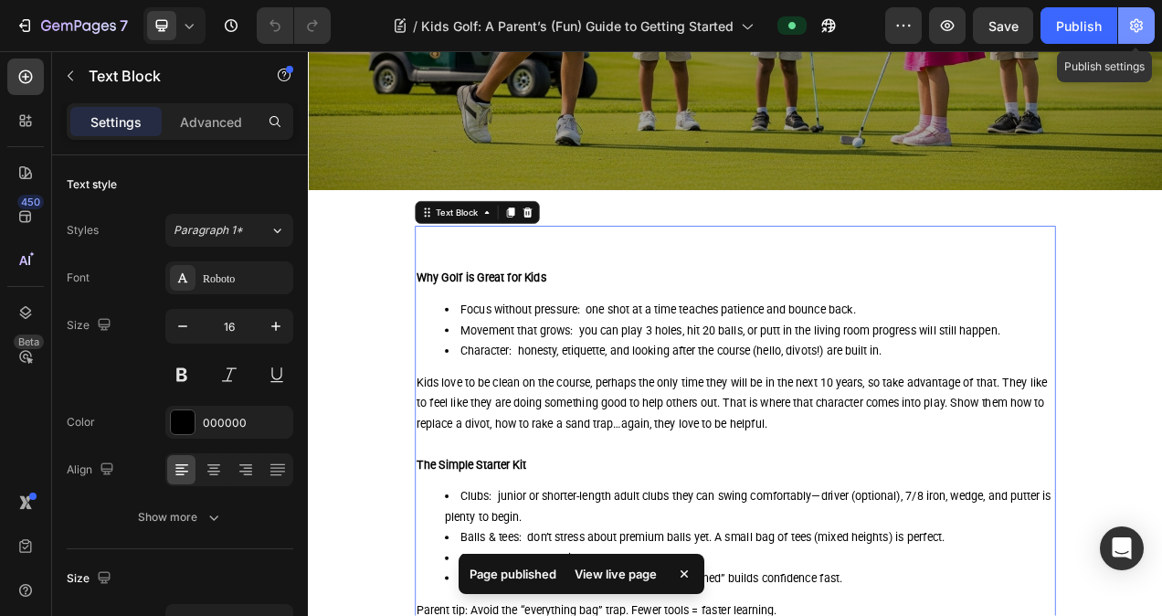
click at [1135, 28] on icon "button" at bounding box center [1136, 25] width 18 height 18
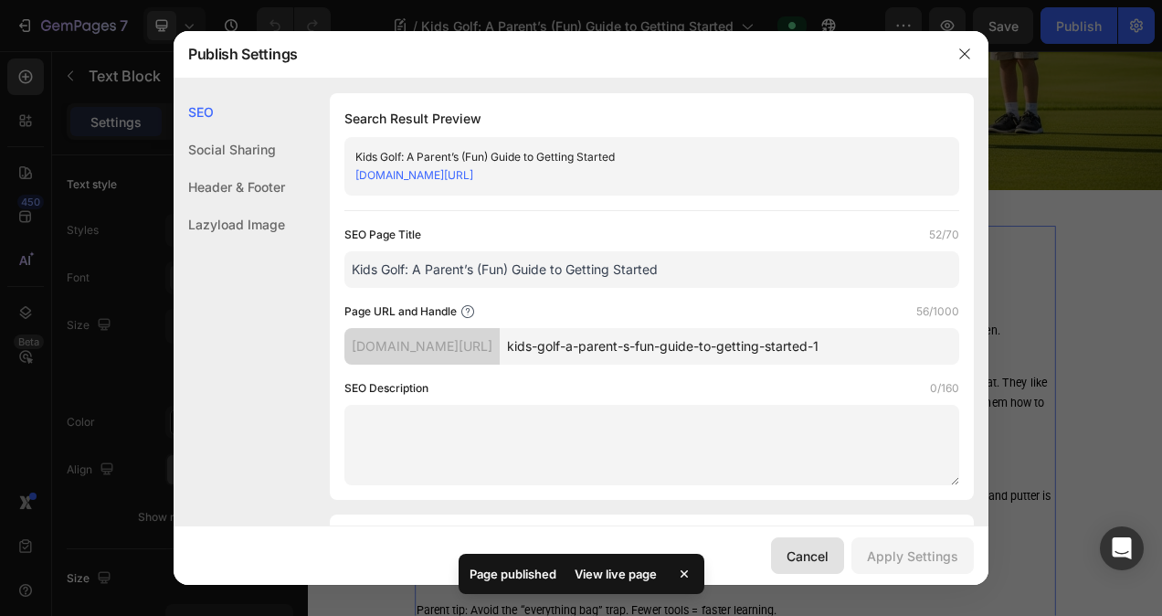
drag, startPoint x: 646, startPoint y: 658, endPoint x: 811, endPoint y: 564, distance: 190.2
click at [811, 564] on div "Cancel" at bounding box center [807, 555] width 42 height 19
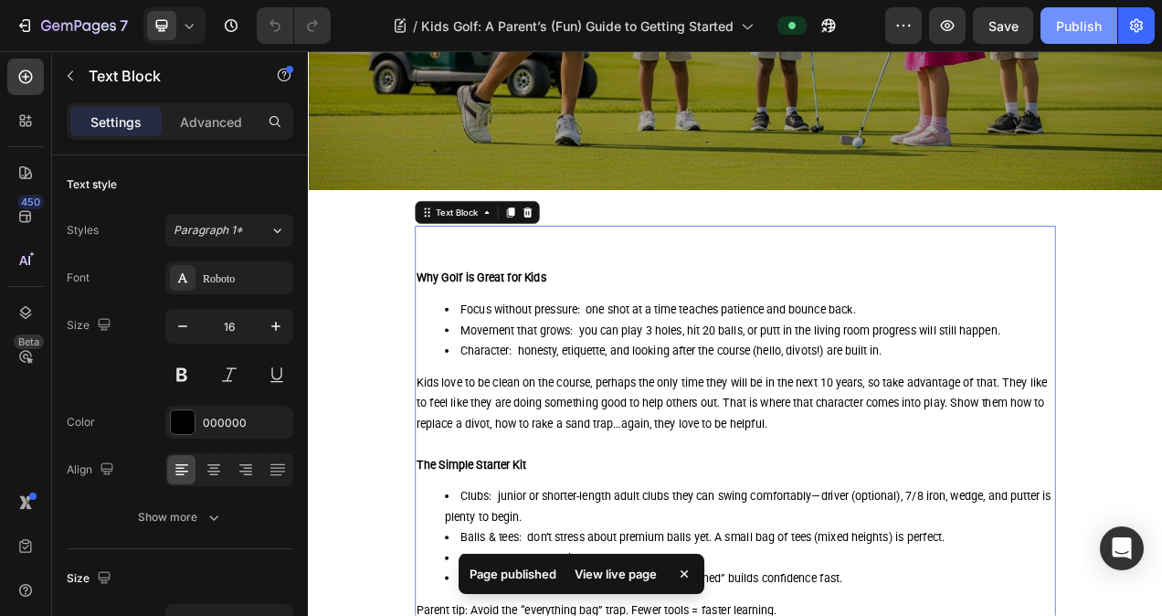
click at [1081, 37] on button "Publish" at bounding box center [1078, 25] width 77 height 37
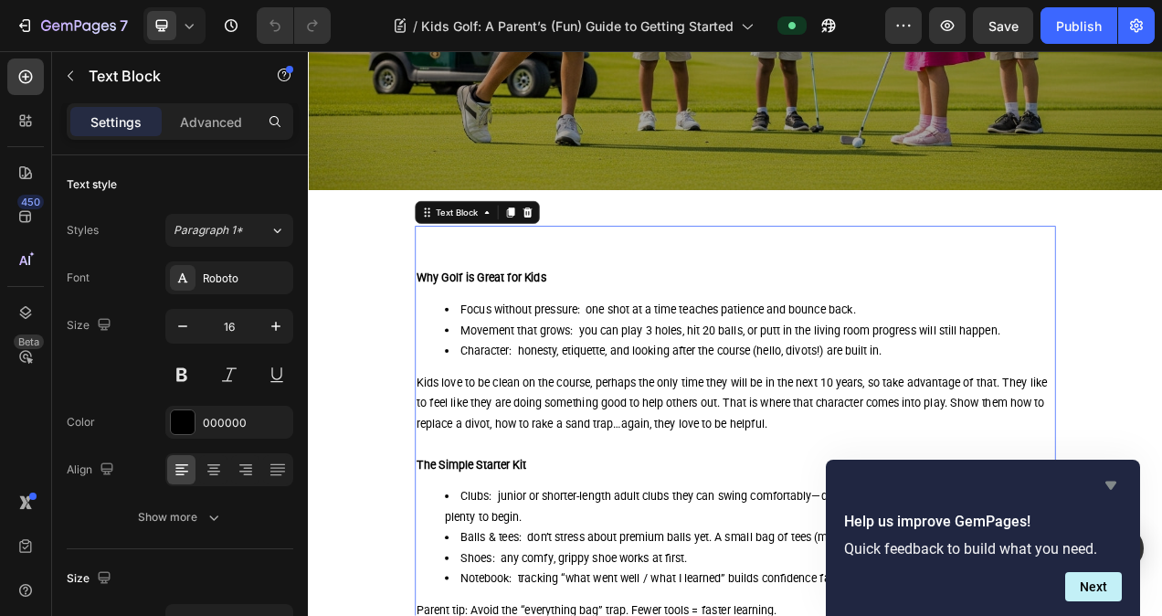
click at [1107, 479] on icon "Hide survey" at bounding box center [1111, 485] width 22 height 22
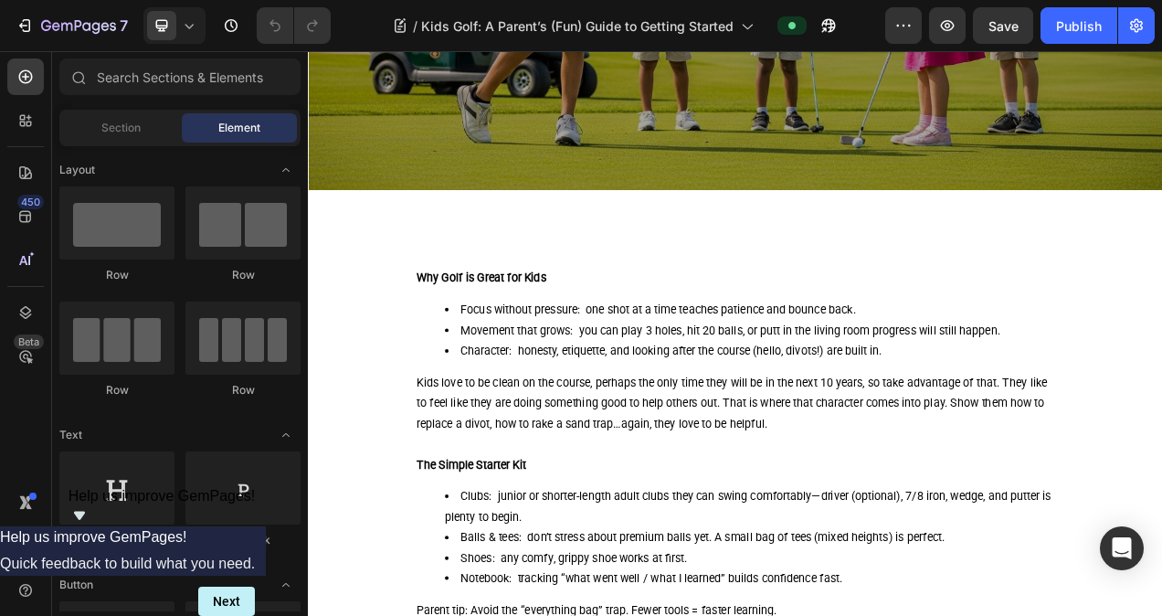
click at [84, 19] on icon "button" at bounding box center [78, 27] width 75 height 16
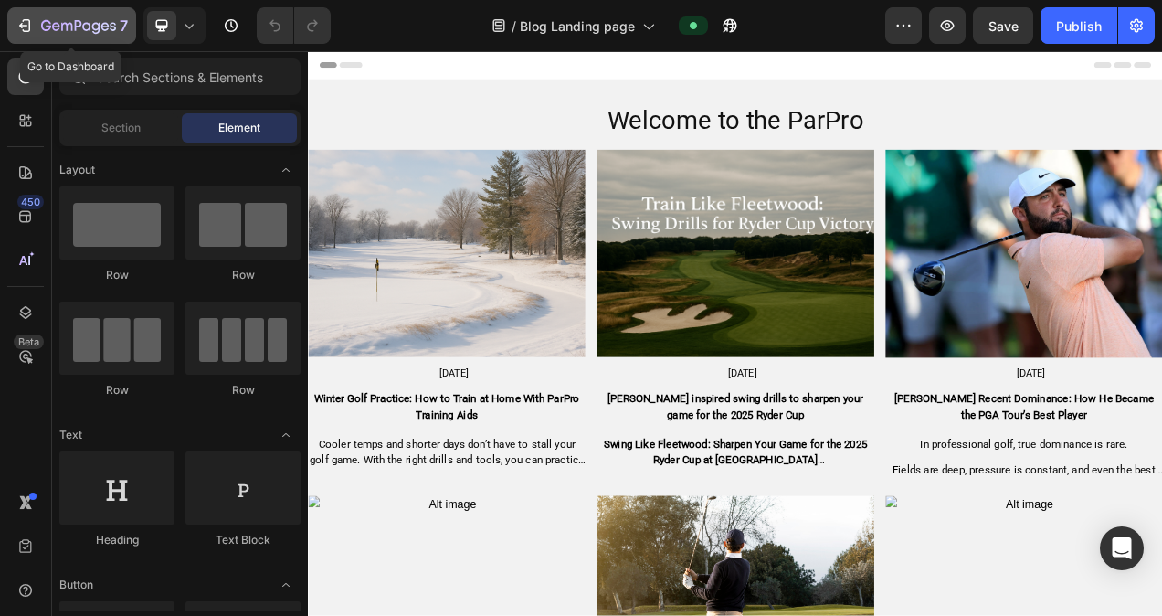
click at [55, 21] on icon "button" at bounding box center [78, 27] width 75 height 16
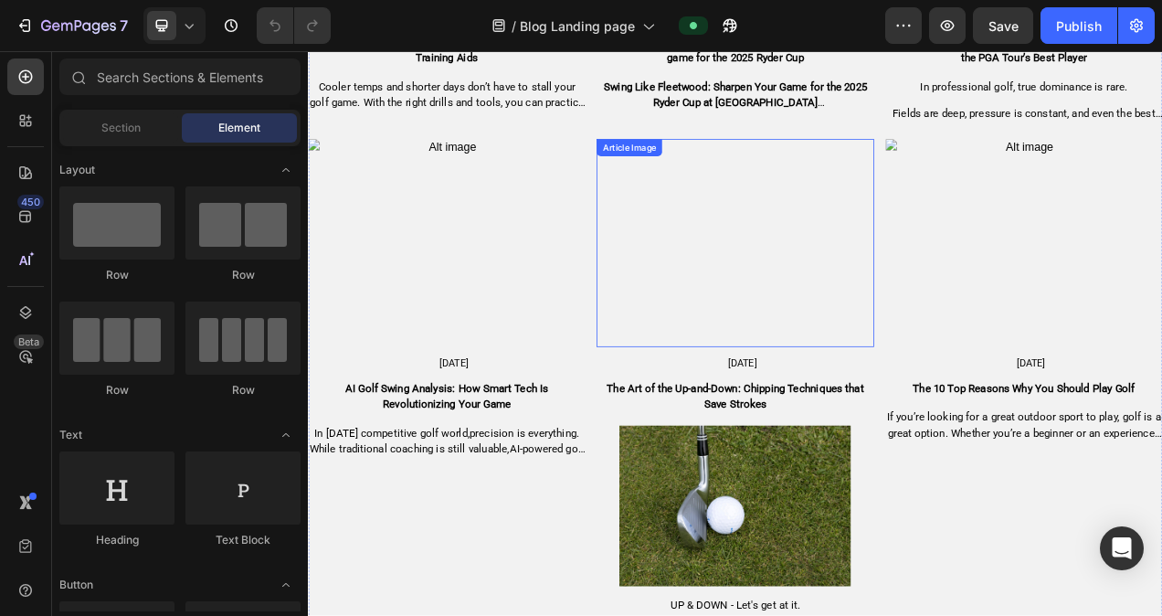
scroll to position [365, 0]
